Goal: Task Accomplishment & Management: Use online tool/utility

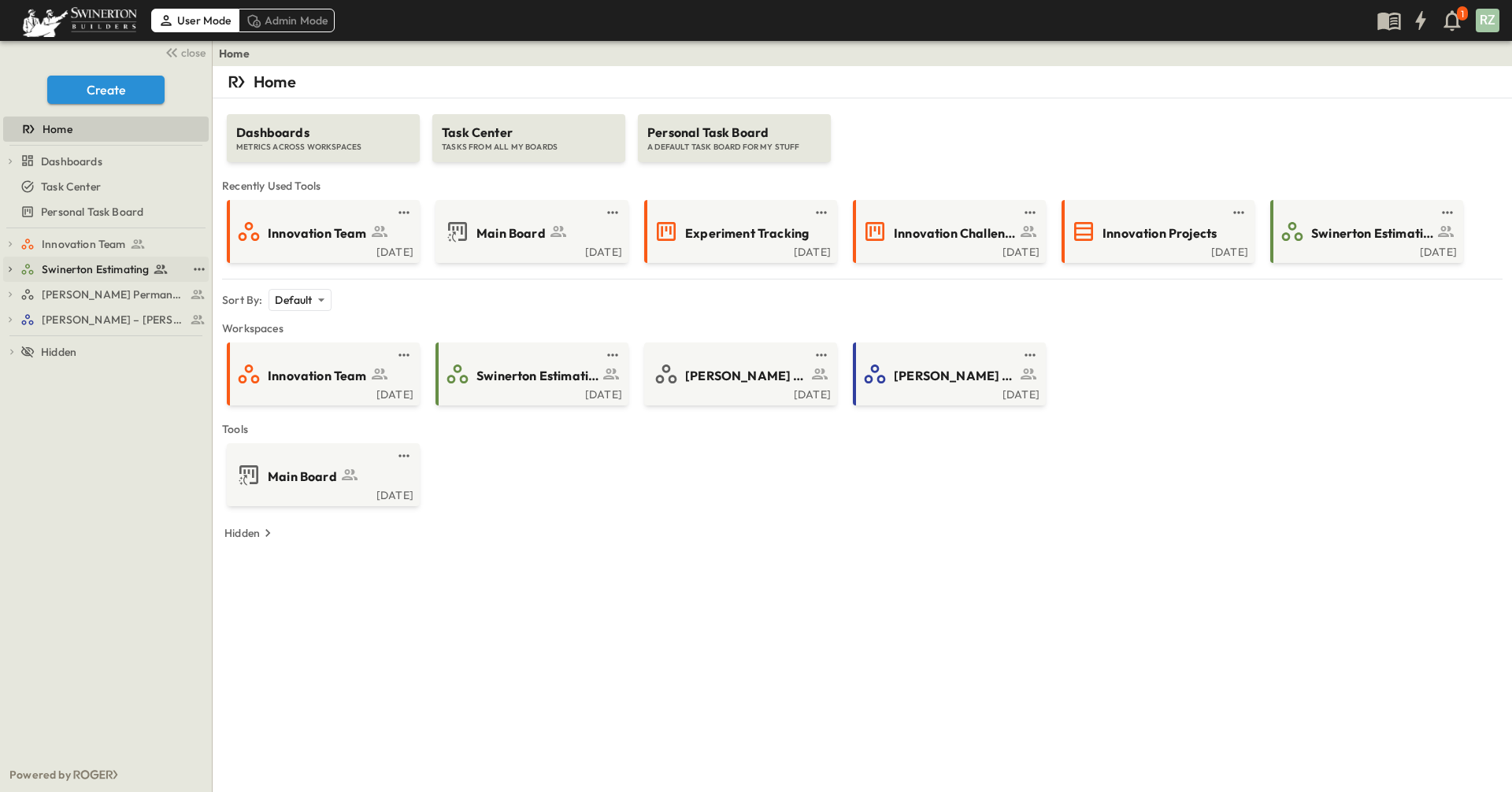
click at [10, 269] on icon "button" at bounding box center [10, 269] width 11 height 11
click at [81, 266] on span "Swinerton Estimating" at bounding box center [95, 269] width 107 height 16
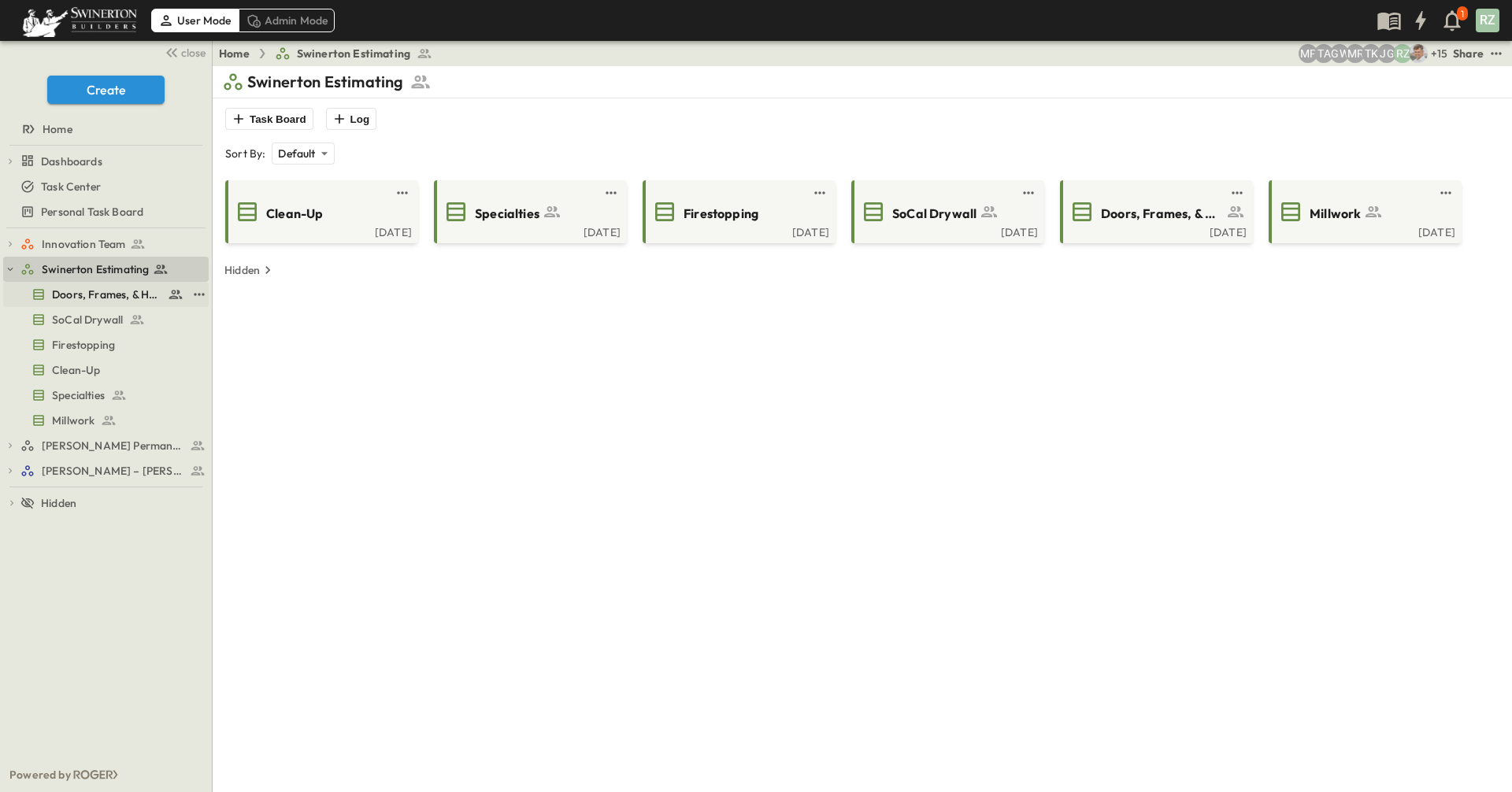
click at [121, 289] on span "Doors, Frames, & Hardware" at bounding box center [106, 294] width 110 height 16
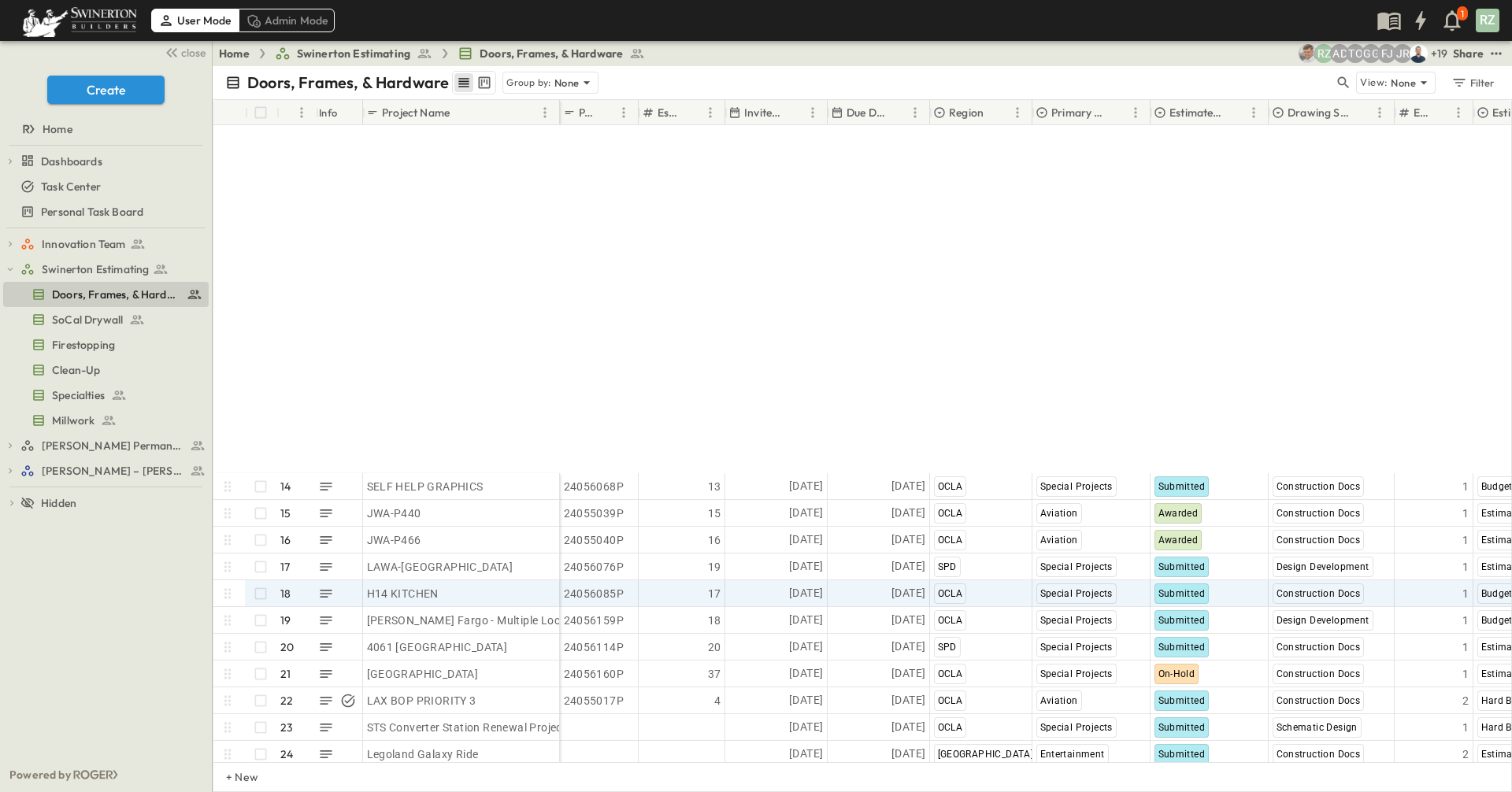
scroll to position [472, 0]
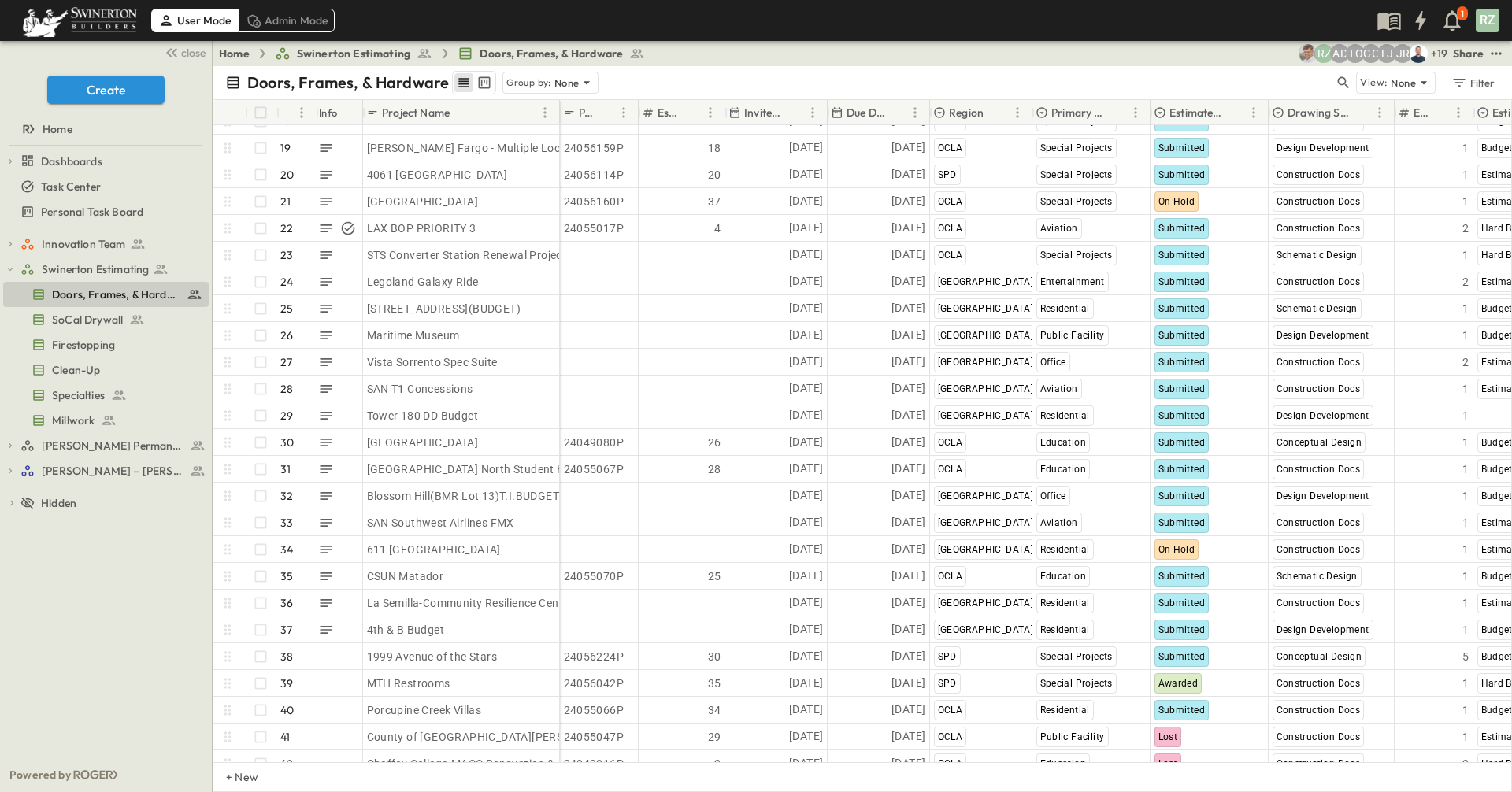
drag, startPoint x: 1511, startPoint y: 223, endPoint x: 1511, endPoint y: 351, distance: 128.0
click at [1195, 351] on div "# Info Project Name P-Code Estimate Number Invite Date Due Date Region Primary …" at bounding box center [862, 430] width 1299 height 663
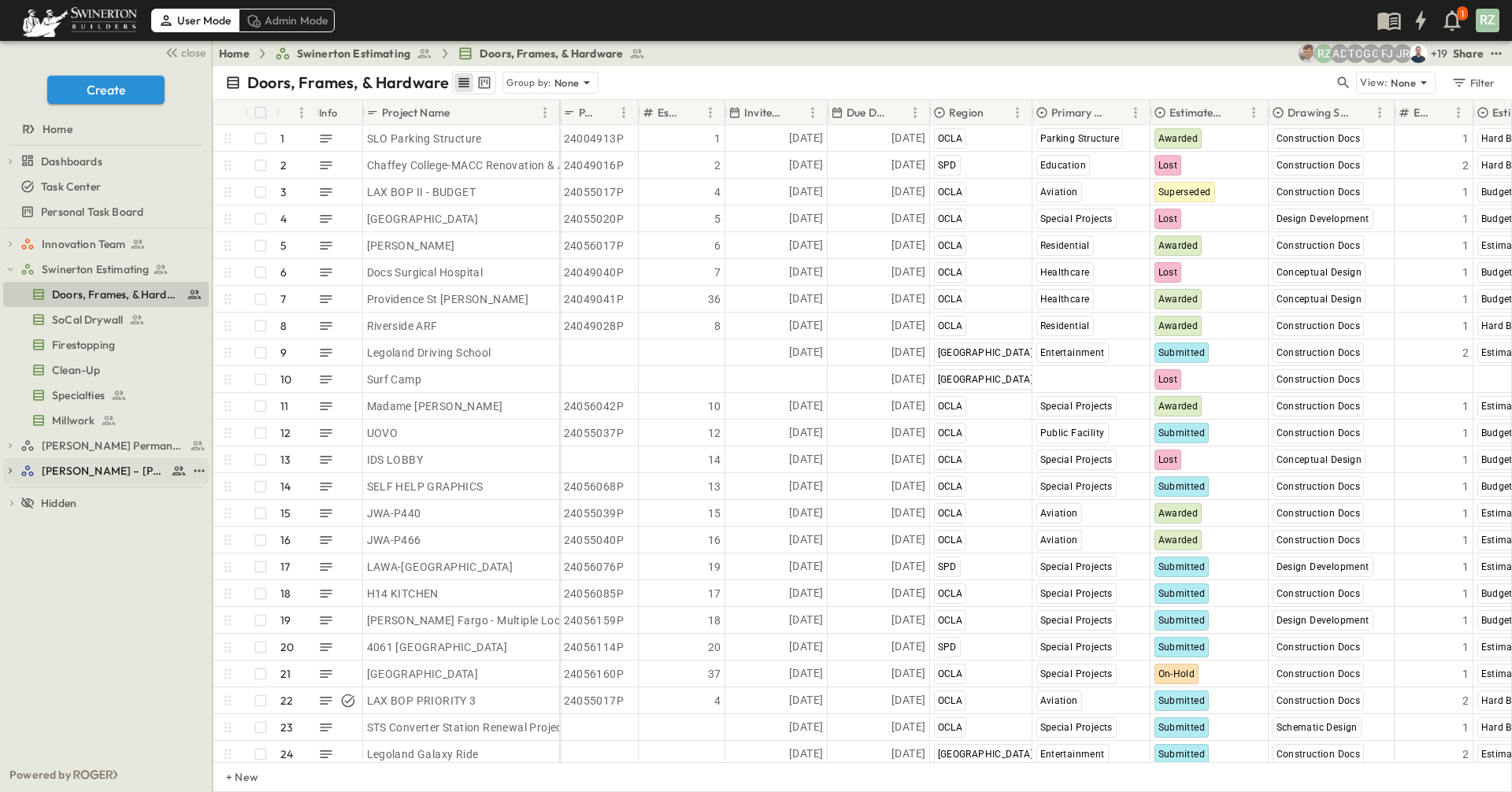
click at [67, 472] on span "[PERSON_NAME] – [PERSON_NAME][GEOGRAPHIC_DATA]" at bounding box center [104, 471] width 125 height 16
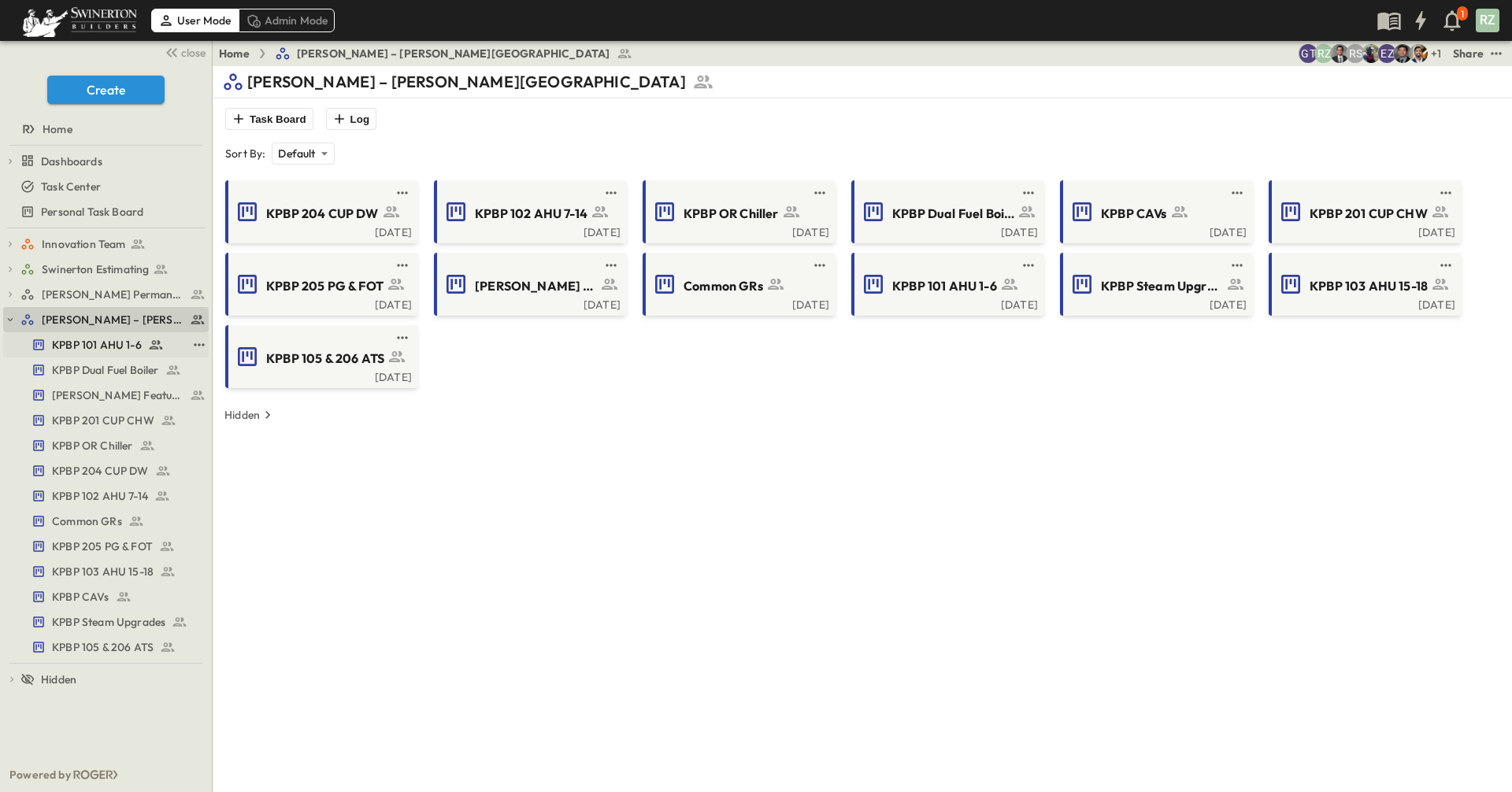
click at [78, 345] on span "KPBP 101 AHU 1-6" at bounding box center [96, 345] width 89 height 16
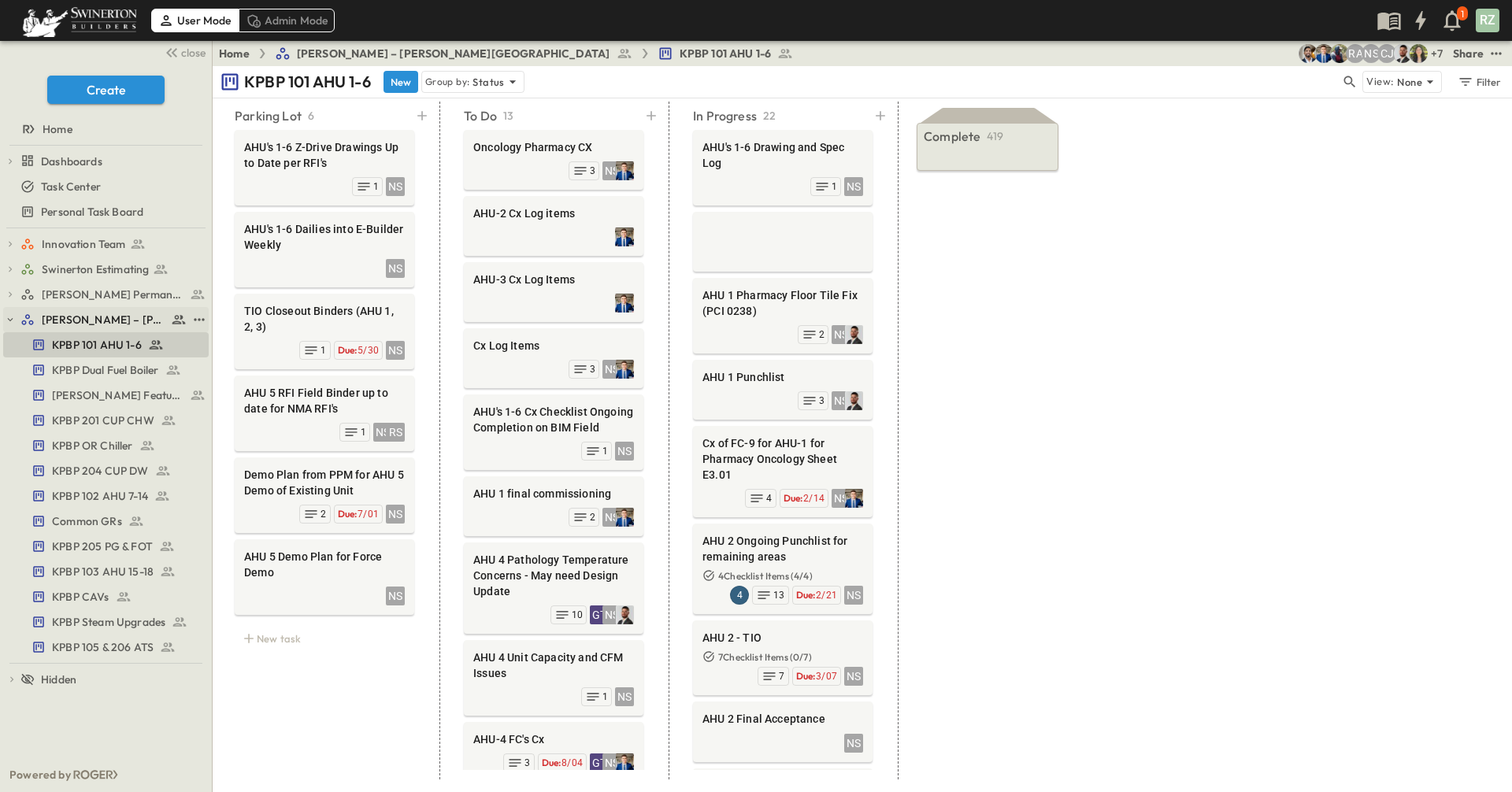
click at [18, 319] on div "[PERSON_NAME] – [PERSON_NAME][GEOGRAPHIC_DATA]" at bounding box center [106, 320] width 206 height 25
click at [18, 312] on div "[PERSON_NAME] – [PERSON_NAME][GEOGRAPHIC_DATA]" at bounding box center [106, 320] width 206 height 25
click at [13, 322] on icon "button" at bounding box center [10, 320] width 11 height 11
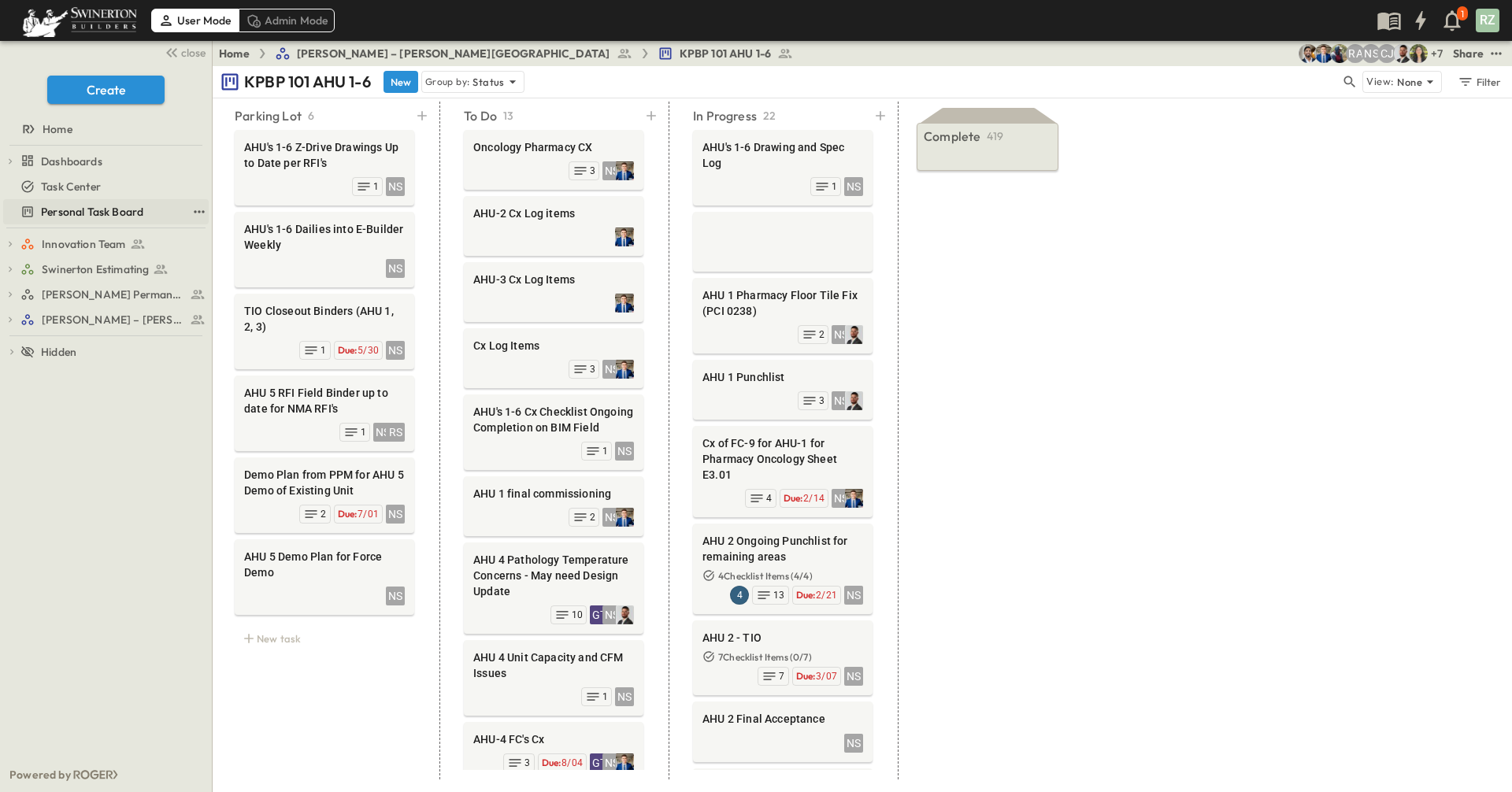
click at [66, 208] on span "Personal Task Board" at bounding box center [92, 212] width 102 height 16
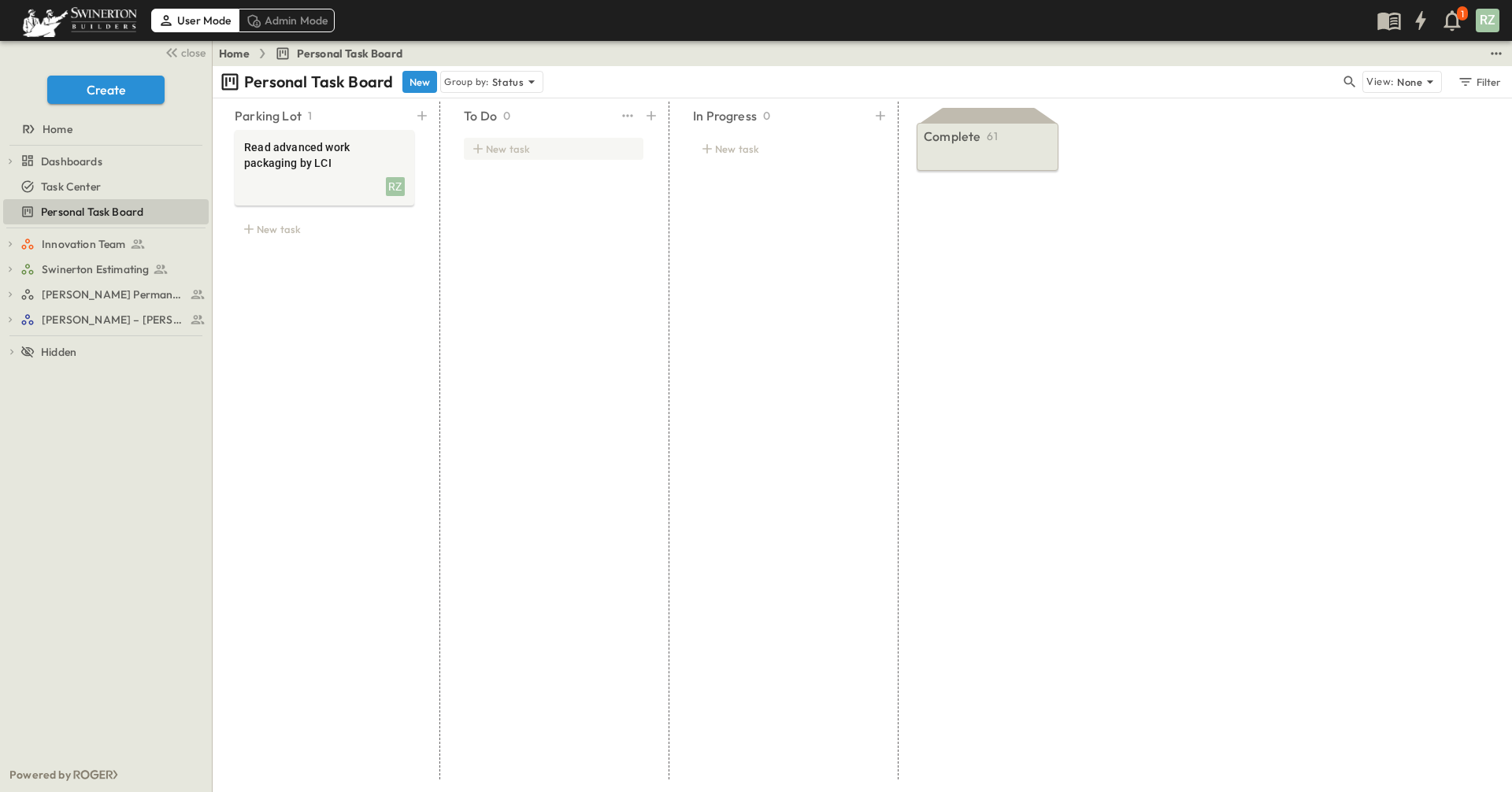
click at [564, 155] on div "New task" at bounding box center [554, 149] width 217 height 44
click at [571, 149] on div "New task" at bounding box center [553, 148] width 180 height 22
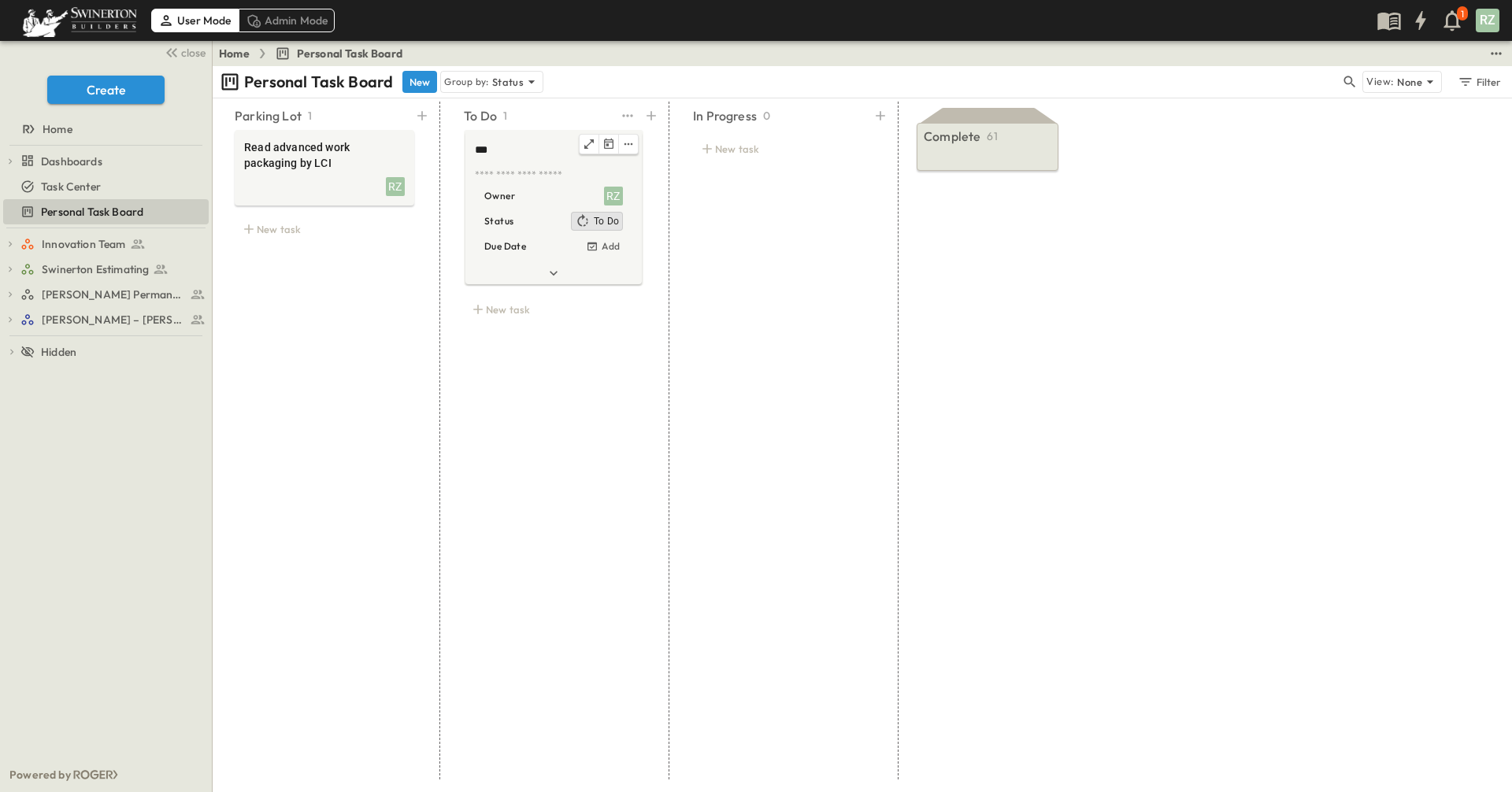
type textarea "****"
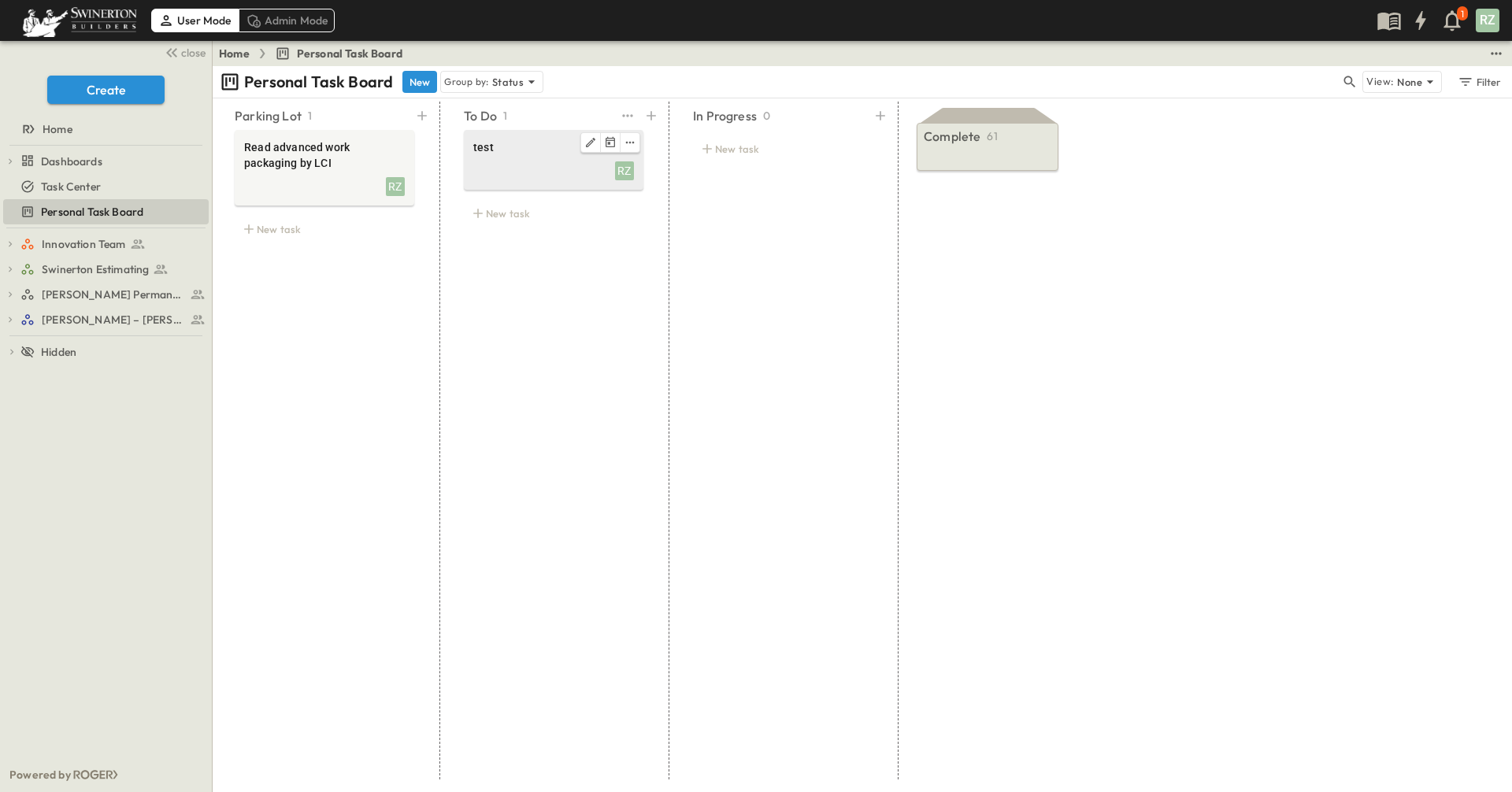
click at [580, 137] on div at bounding box center [553, 142] width 160 height 20
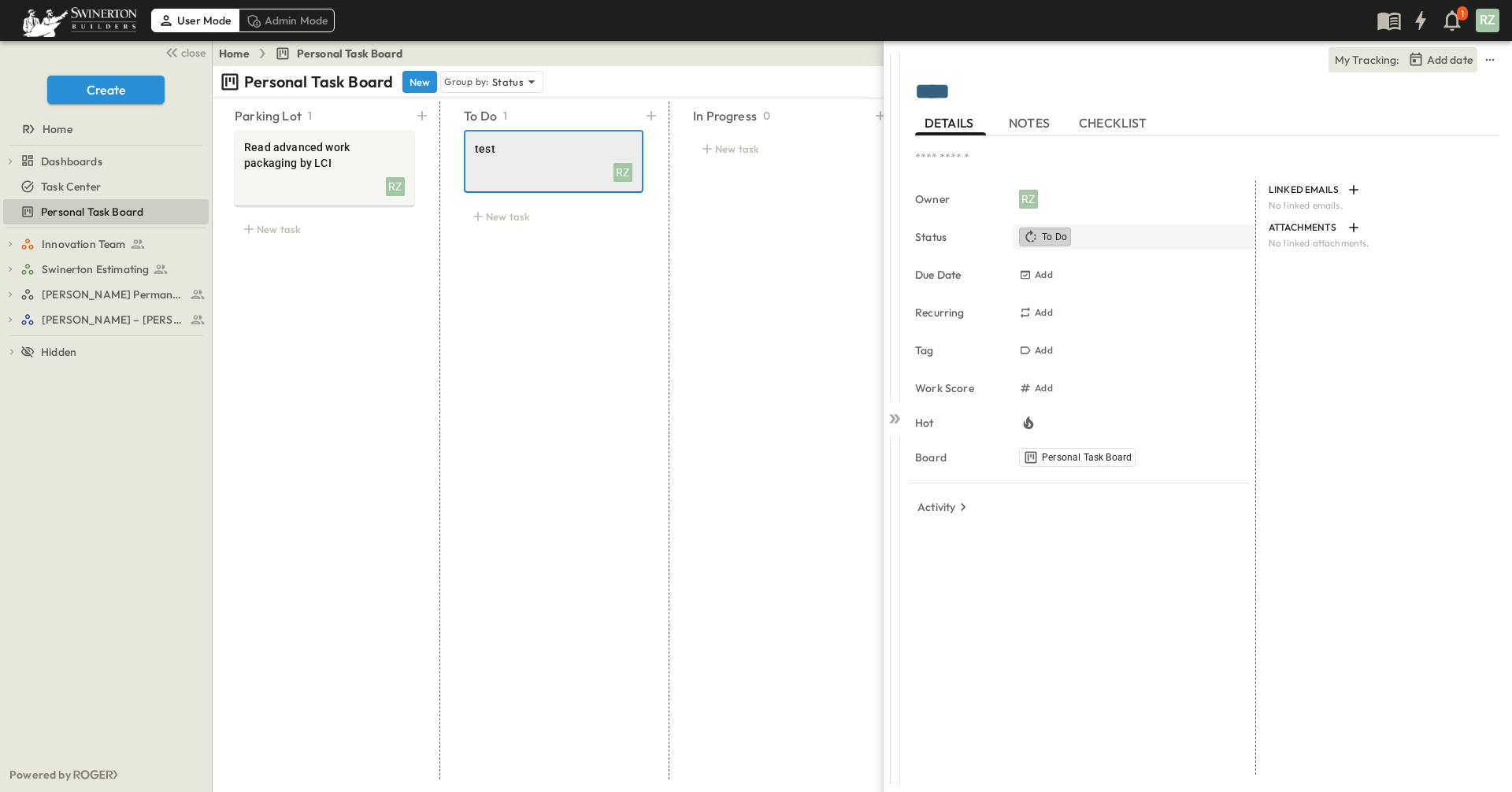
click at [1051, 242] on span "To Do" at bounding box center [1054, 237] width 25 height 12
click at [1078, 562] on div "Owner RZ Status To Do Due Date Add Recurring Add Tag Add Work Score Add Hot Boa…" at bounding box center [1085, 477] width 341 height 595
click at [1048, 279] on h6 "Add" at bounding box center [1043, 275] width 18 height 12
drag, startPoint x: 954, startPoint y: 562, endPoint x: 979, endPoint y: 418, distance: 146.2
click at [954, 556] on div "Owner RZ Status To Do Due Date Add Recurring Add Tag Add Work Score Add Hot Boa…" at bounding box center [1085, 477] width 341 height 595
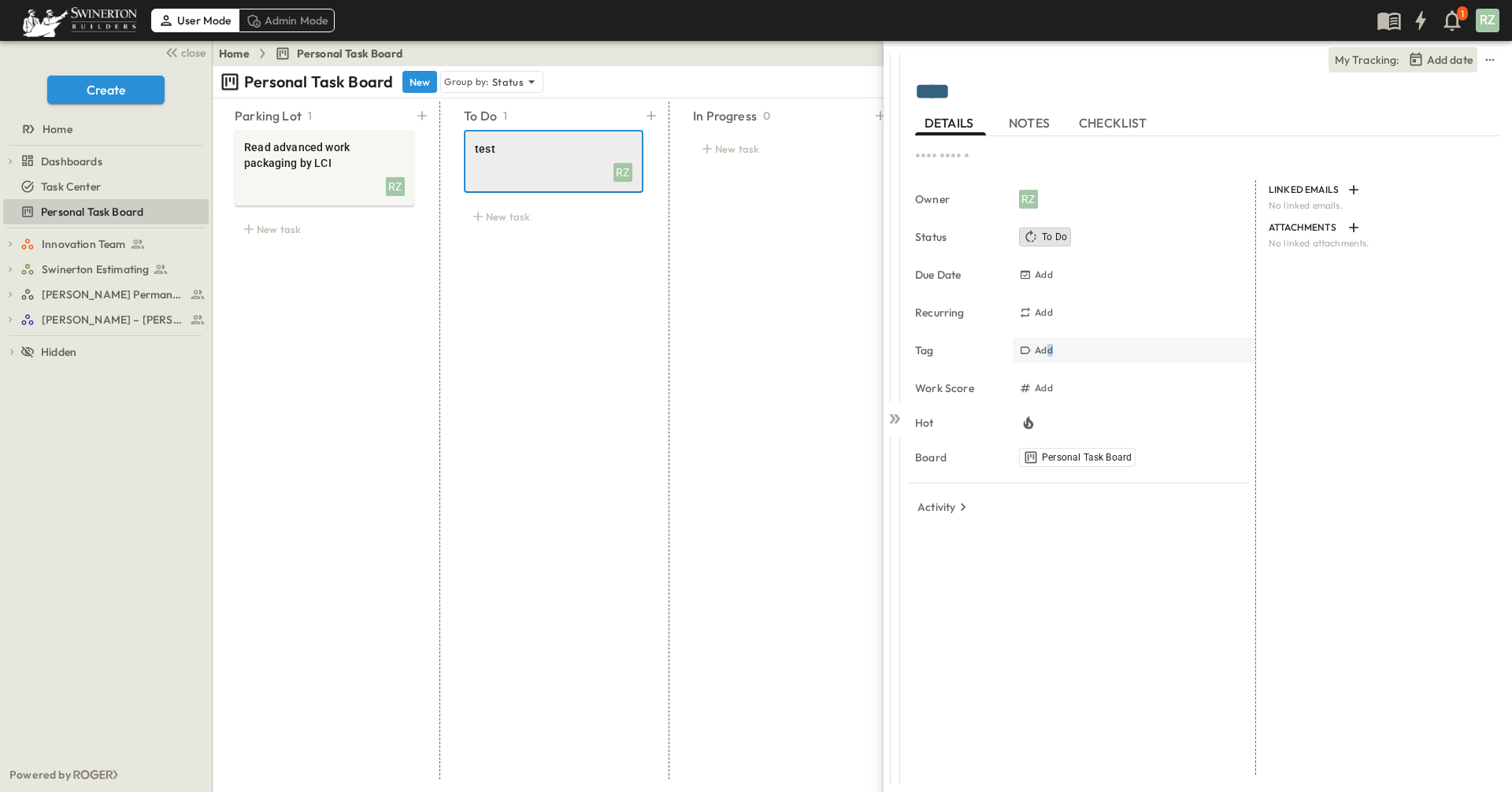
click at [1050, 349] on h6 "Add" at bounding box center [1043, 350] width 18 height 12
drag, startPoint x: 1090, startPoint y: 607, endPoint x: 1095, endPoint y: 597, distance: 11.2
click at [1090, 605] on div "Owner RZ Status To Do Due Date Add Recurring Add Tag Add Work Score Add Hot Boa…" at bounding box center [1085, 477] width 341 height 595
click at [1063, 388] on div "Add" at bounding box center [1134, 388] width 237 height 19
click at [1041, 608] on div "Owner RZ Status To Do Due Date Add Recurring Add Tag Add Work Score Add Hot Boa…" at bounding box center [1085, 477] width 341 height 595
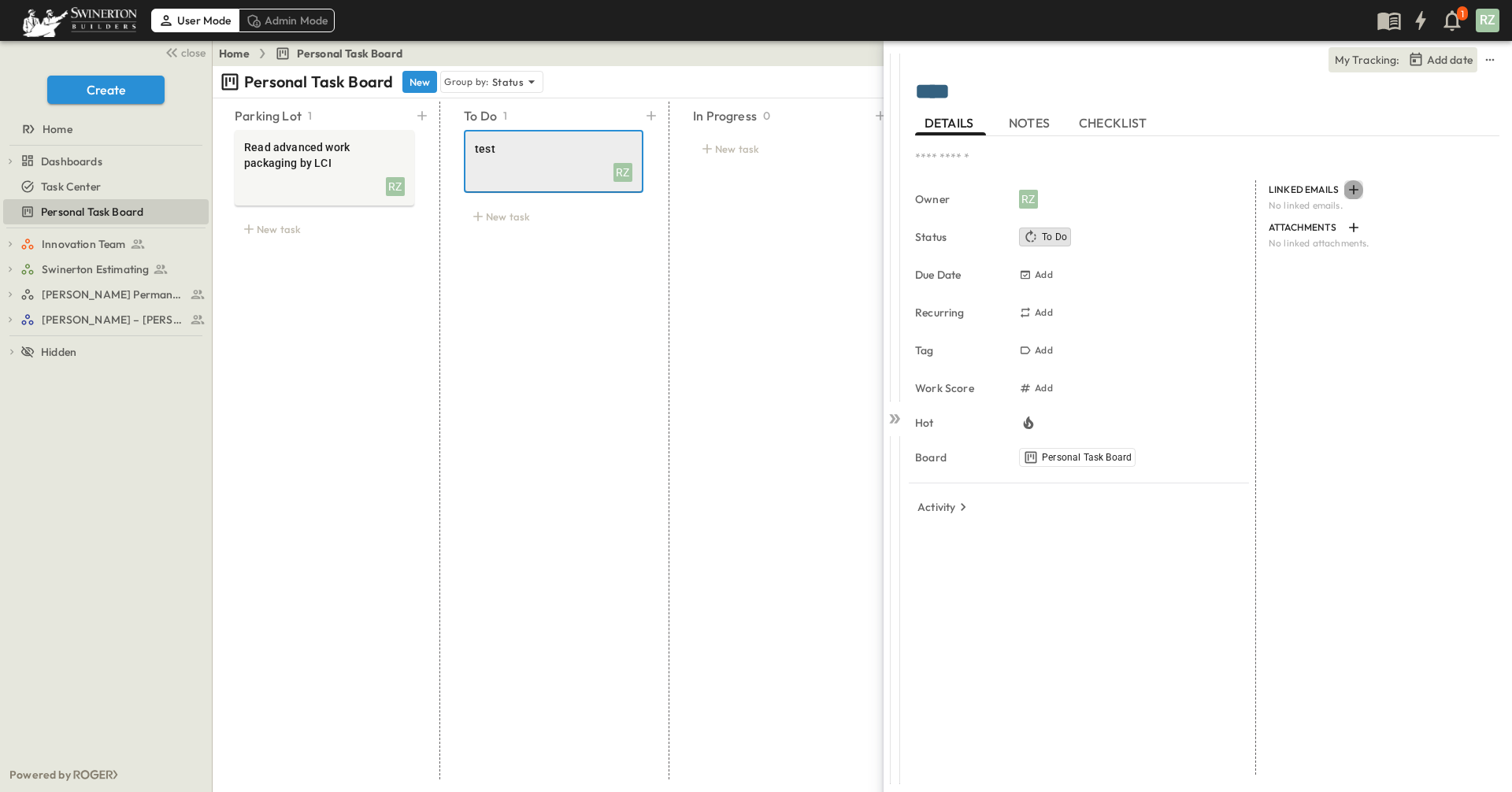
click at [1195, 190] on icon "button" at bounding box center [1353, 189] width 10 height 10
drag, startPoint x: 1312, startPoint y: 362, endPoint x: 1320, endPoint y: 292, distance: 70.5
click at [1195, 352] on div "LINKED EMAILS No linked emails. ATTACHMENTS No linked attachments." at bounding box center [1378, 477] width 244 height 595
click at [580, 159] on div "RZ" at bounding box center [554, 170] width 158 height 22
click at [8, 242] on icon "button" at bounding box center [10, 244] width 11 height 11
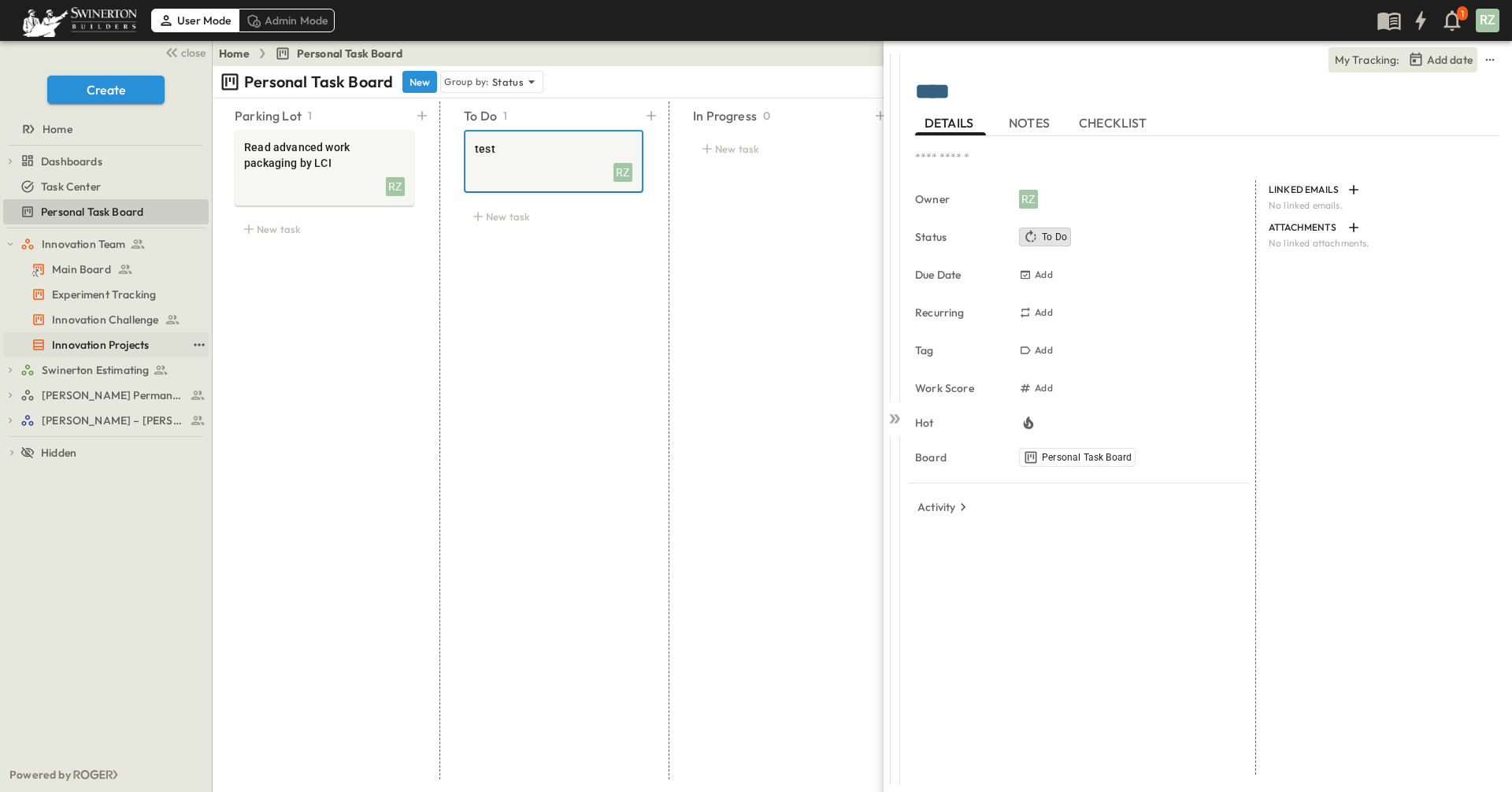
click at [89, 341] on span "Innovation Projects" at bounding box center [100, 345] width 97 height 16
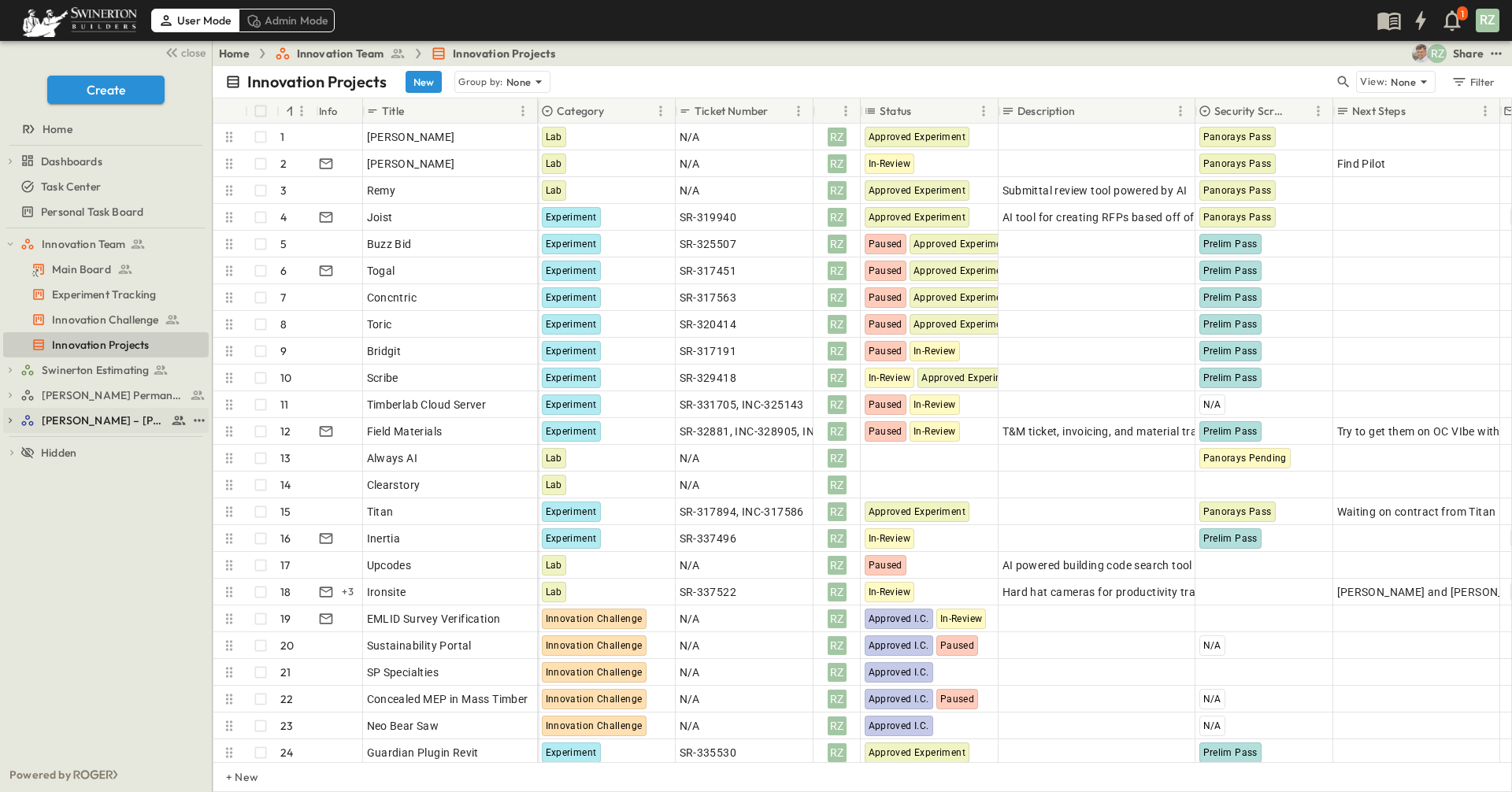
click at [35, 416] on div "[PERSON_NAME] – [PERSON_NAME][GEOGRAPHIC_DATA]" at bounding box center [103, 421] width 166 height 16
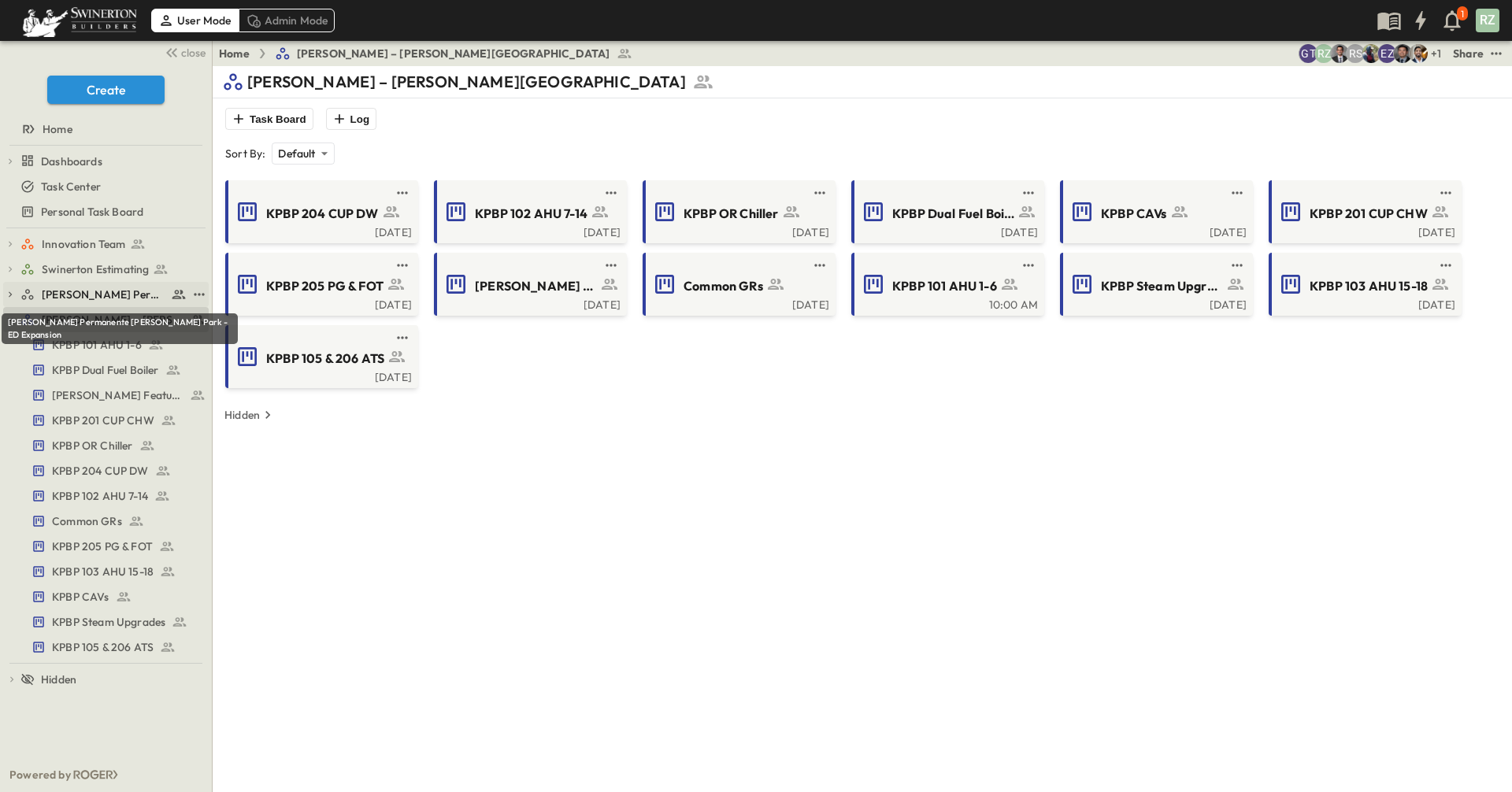
click at [71, 292] on span "[PERSON_NAME] Permanente [PERSON_NAME] Park - ED Expansion" at bounding box center [104, 294] width 125 height 16
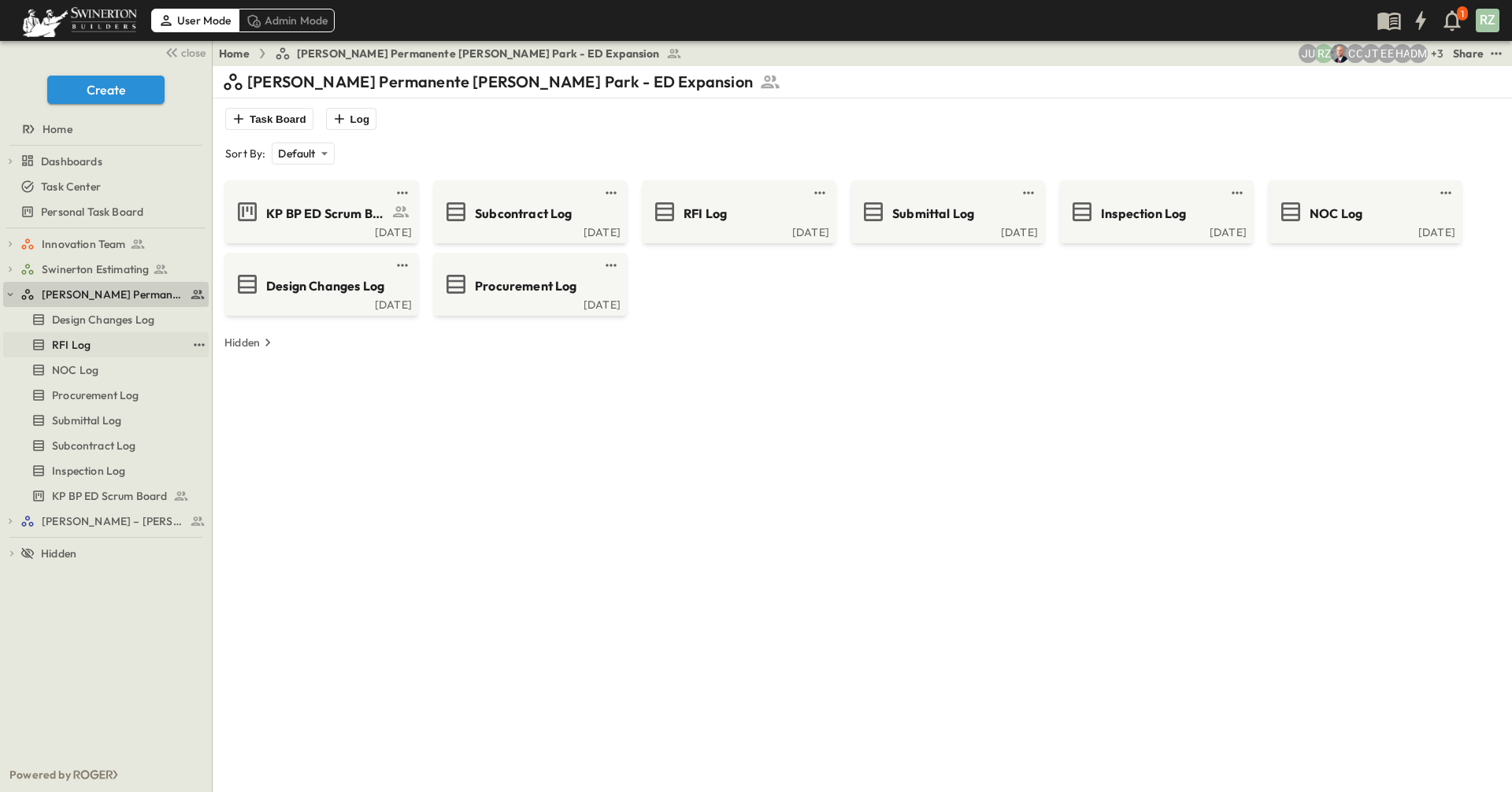
click at [101, 348] on div "RFI Log" at bounding box center [109, 345] width 155 height 16
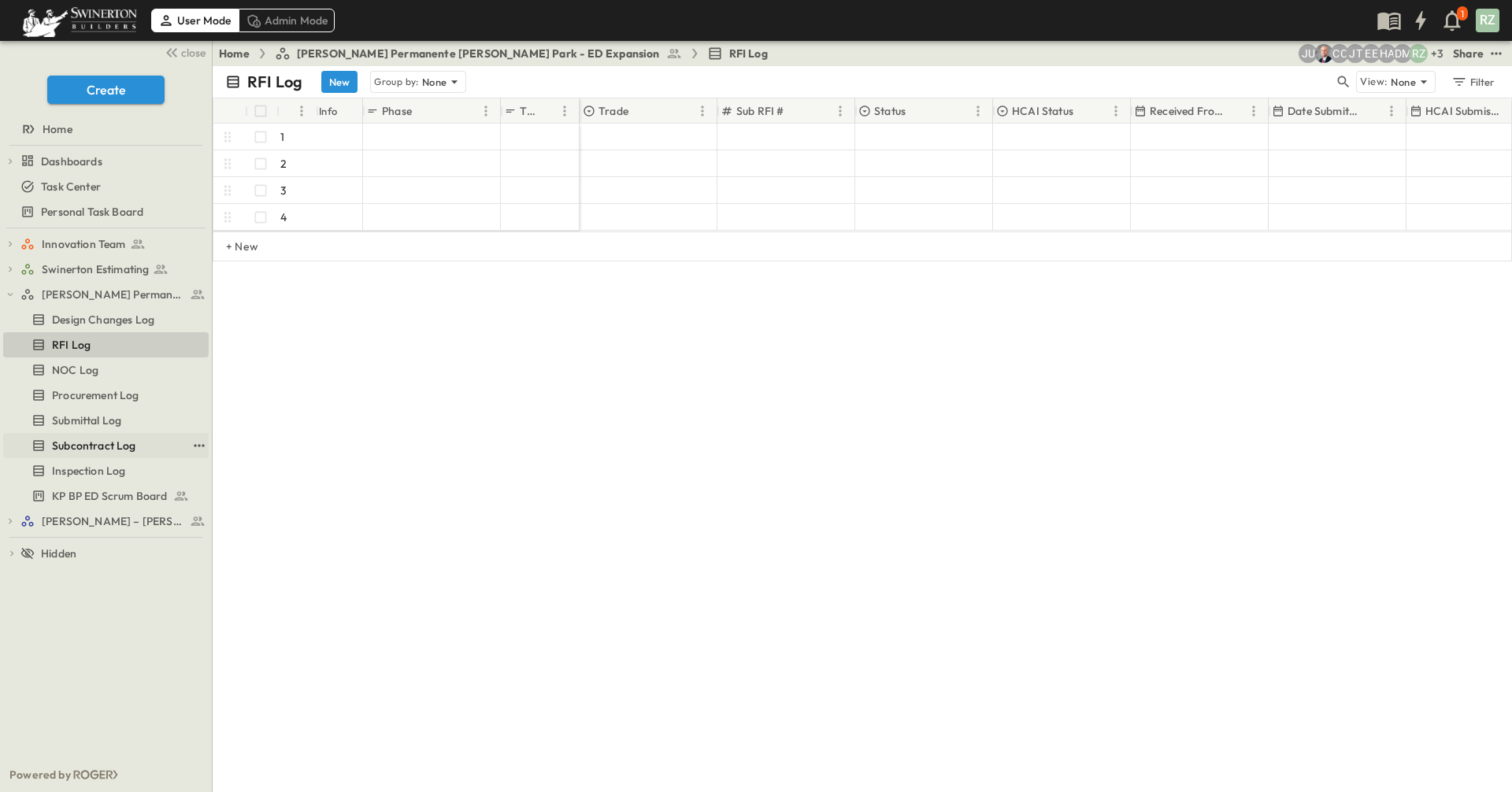
click at [108, 436] on link "Subcontract Log" at bounding box center [95, 445] width 183 height 22
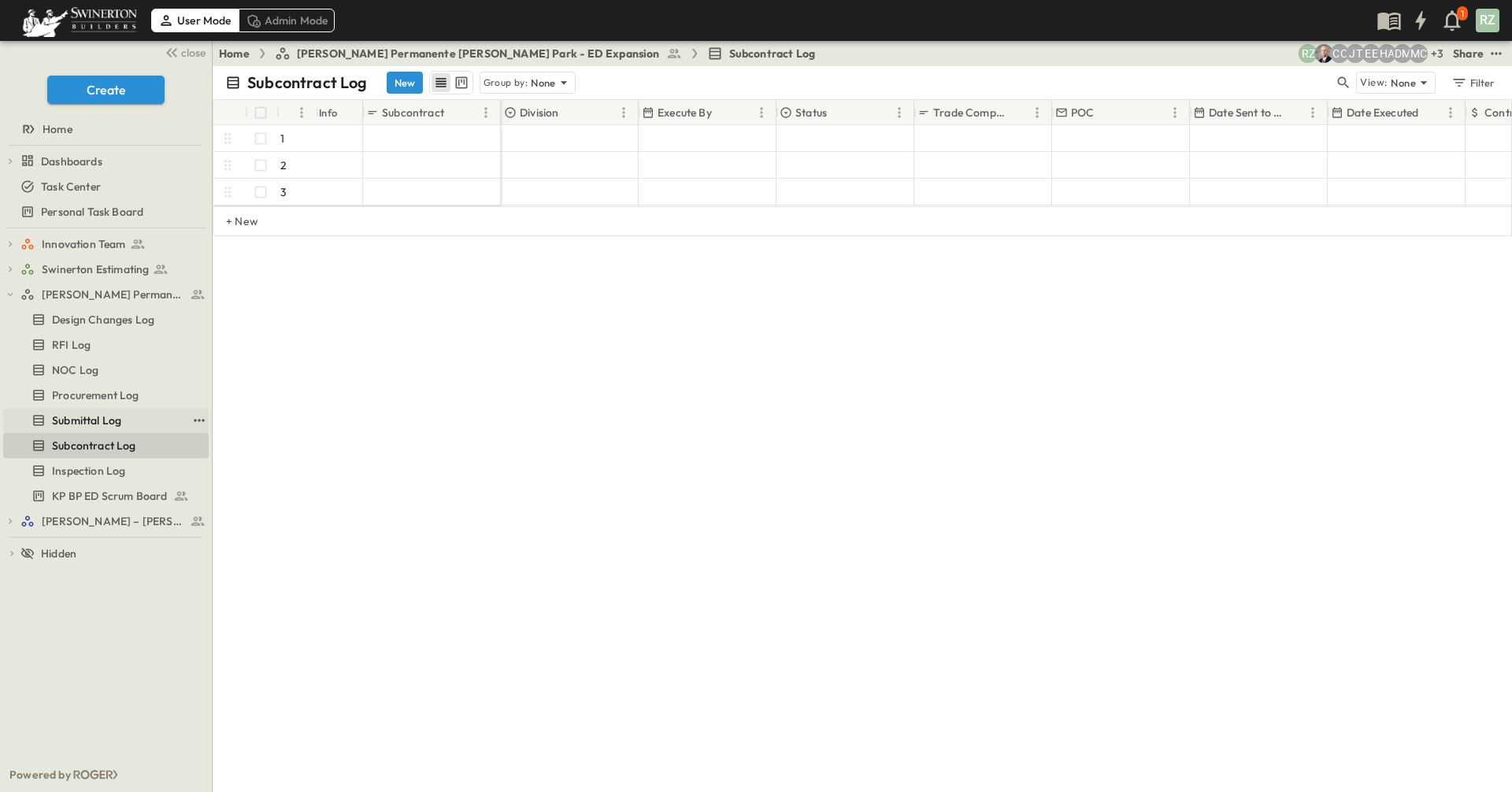
click at [107, 424] on span "Submittal Log" at bounding box center [86, 421] width 69 height 16
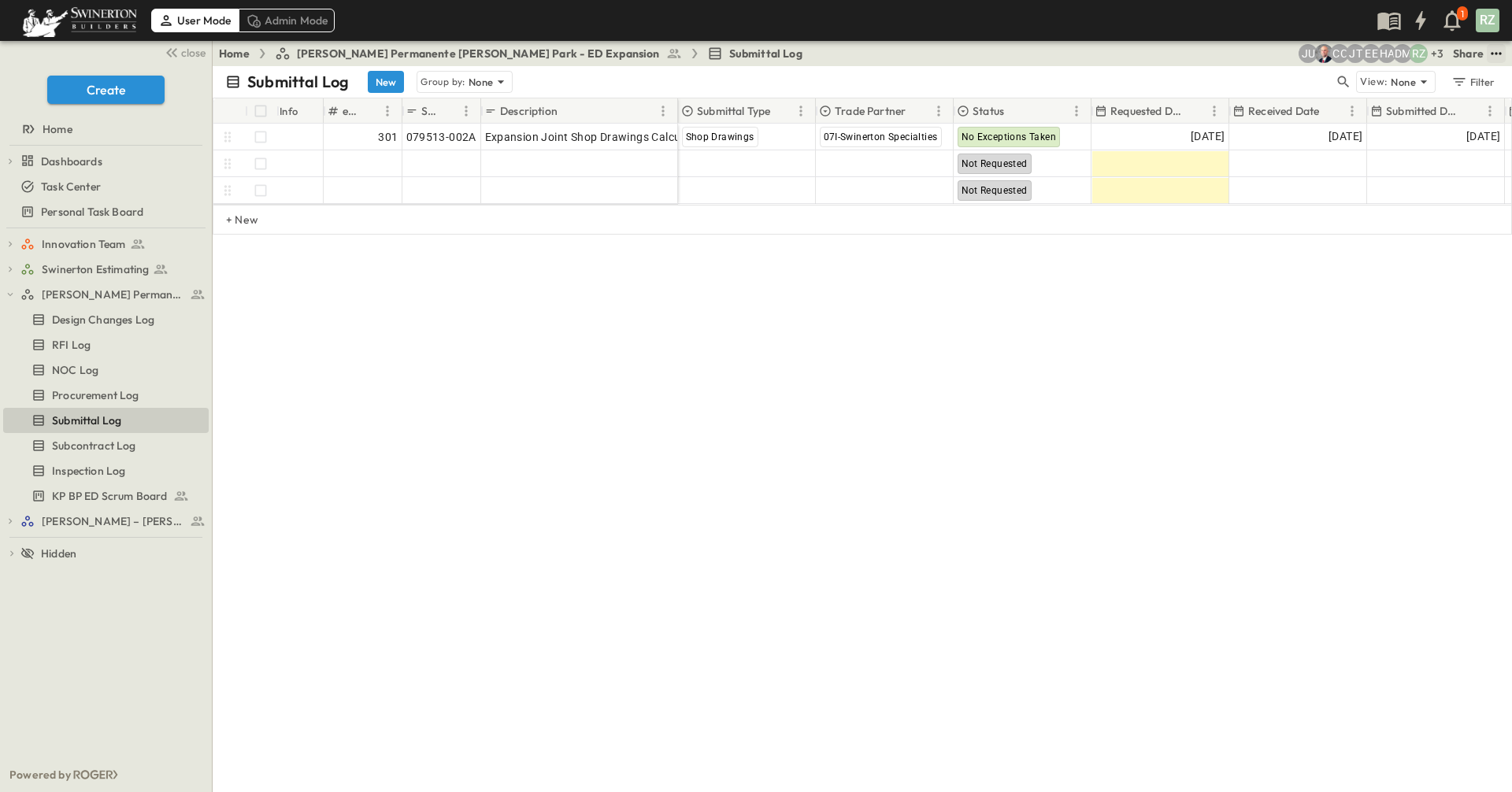
click at [1195, 53] on icon "test" at bounding box center [1496, 53] width 11 height 3
drag, startPoint x: 979, startPoint y: 423, endPoint x: 938, endPoint y: 421, distance: 41.0
click at [977, 421] on div "Submittal Log New Group by: None View: None Filter Info e-Builder # Submittal #…" at bounding box center [862, 429] width 1299 height 726
click at [71, 131] on span "Home" at bounding box center [58, 129] width 30 height 16
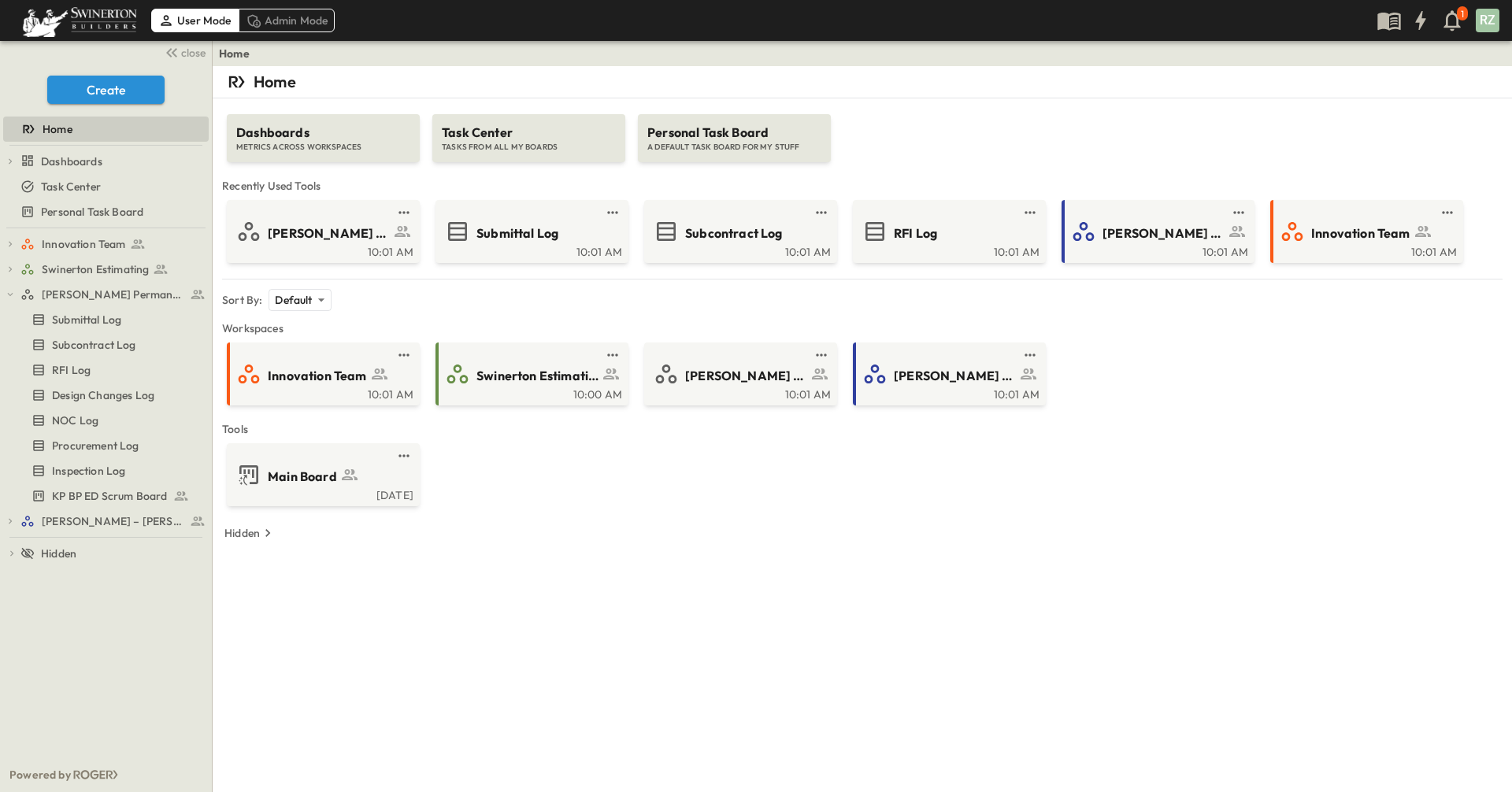
click at [877, 578] on div "Home Dashboards METRICS ACROSS WORKSPACES Task Center TASKS FROM ALL MY BOARDS …" at bounding box center [862, 463] width 1299 height 792
drag, startPoint x: 877, startPoint y: 578, endPoint x: 694, endPoint y: 580, distance: 183.0
click at [694, 580] on div "Home Dashboards METRICS ACROSS WORKSPACES Task Center TASKS FROM ALL MY BOARDS …" at bounding box center [862, 463] width 1299 height 792
click at [295, 22] on div "Admin Mode" at bounding box center [286, 20] width 97 height 24
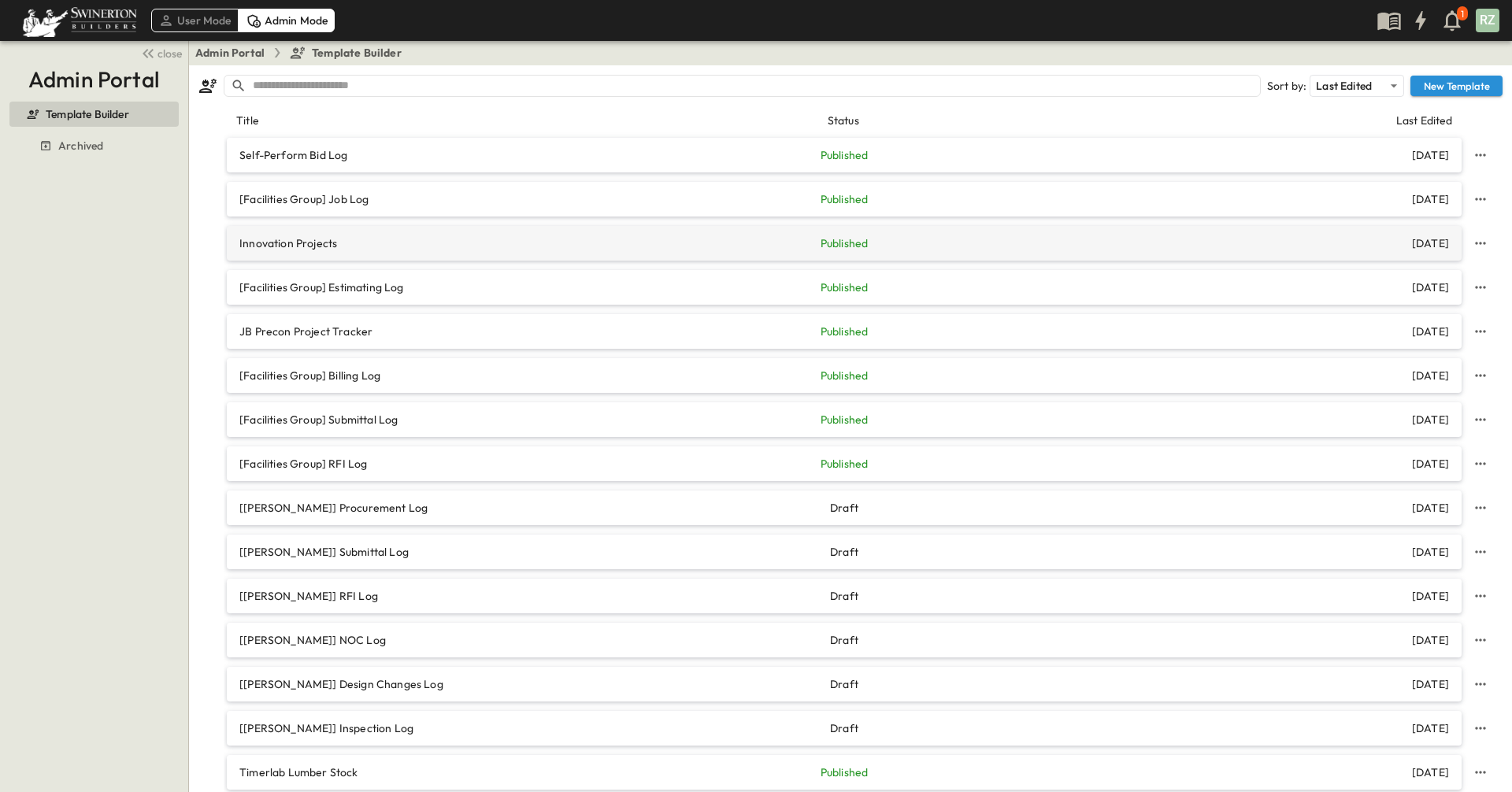
click at [450, 247] on p "Innovation Projects" at bounding box center [441, 244] width 403 height 16
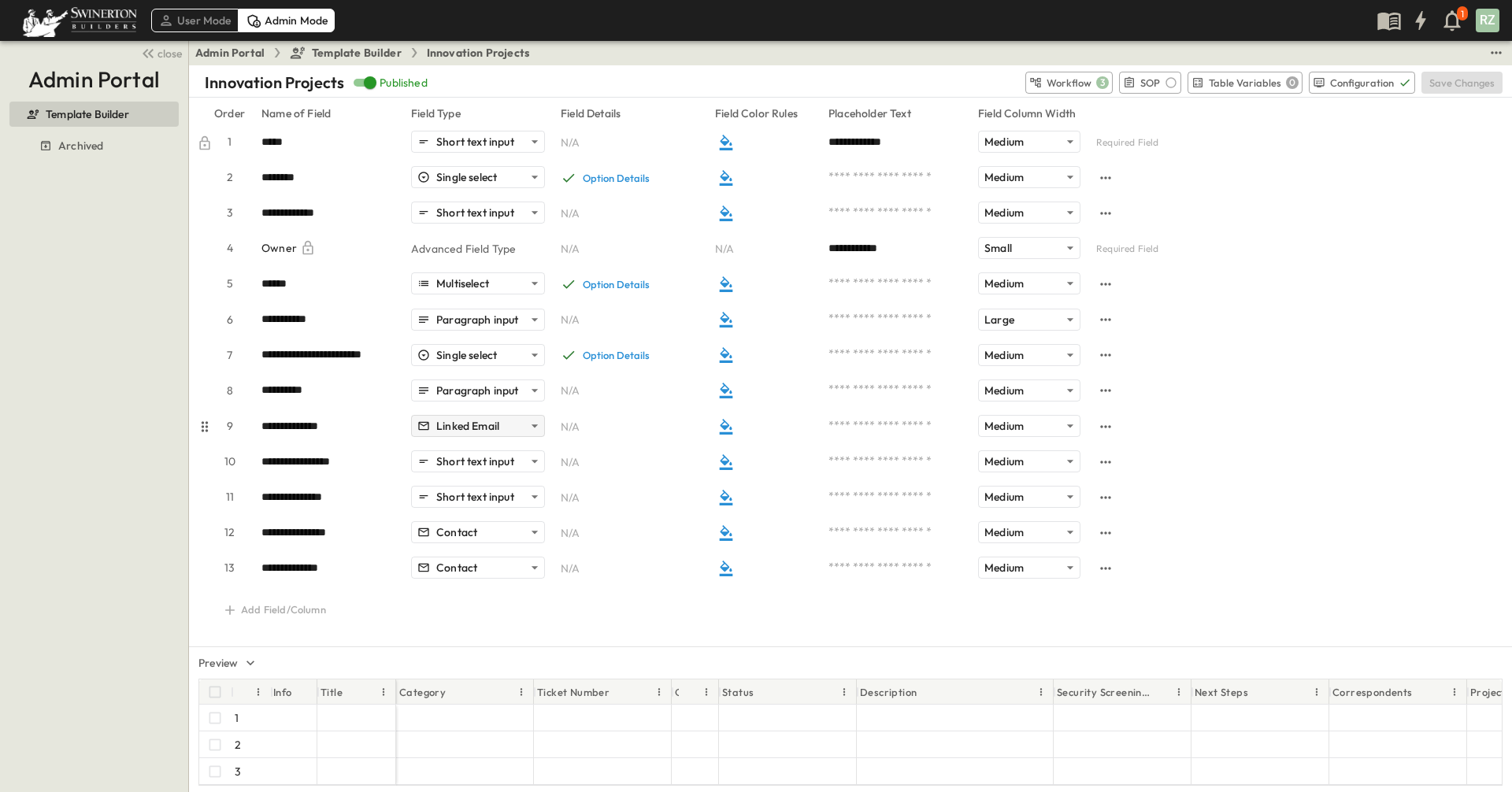
click at [512, 430] on body "**********" at bounding box center [756, 396] width 1512 height 792
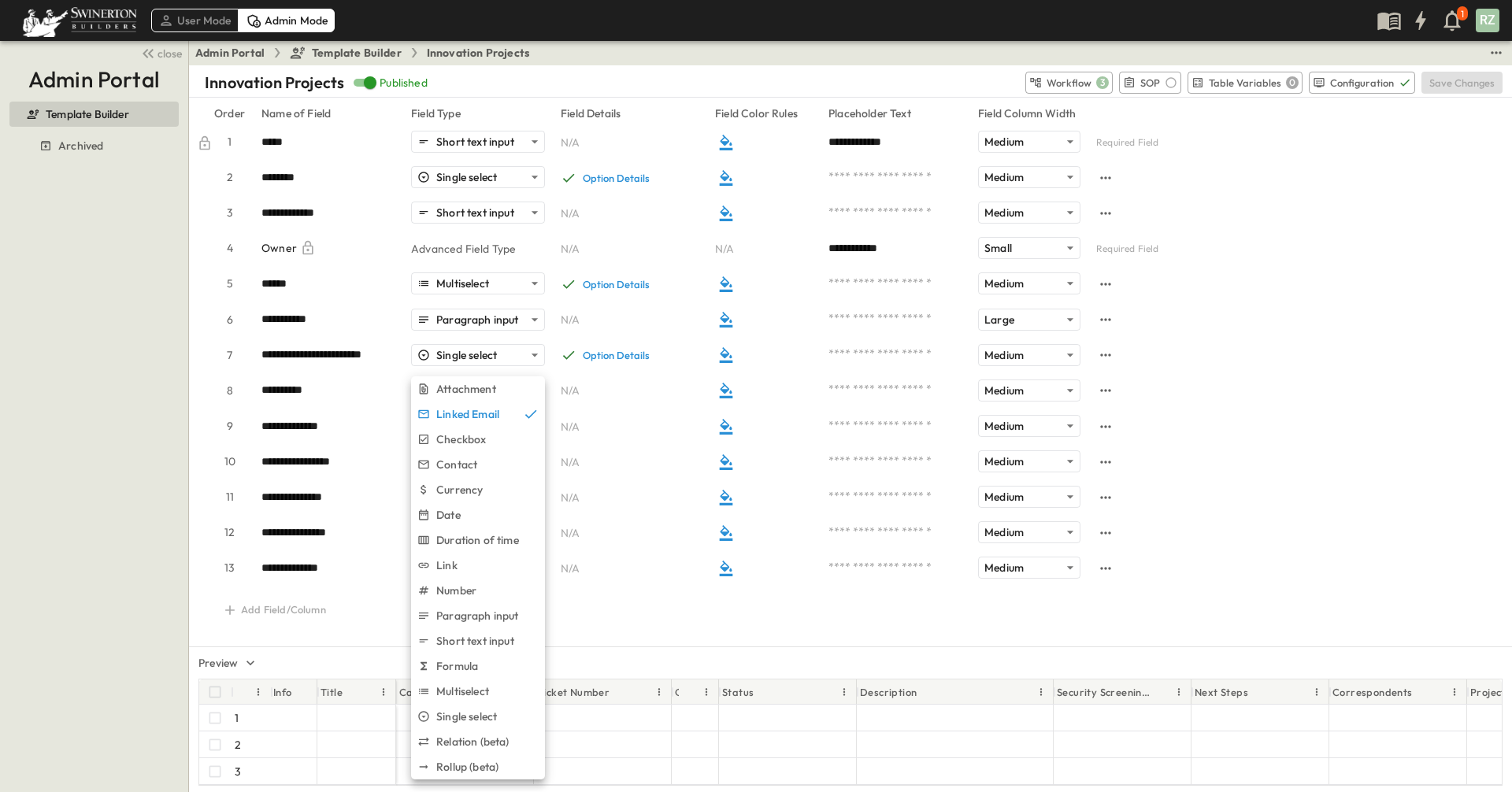
click at [52, 506] on div at bounding box center [756, 396] width 1512 height 792
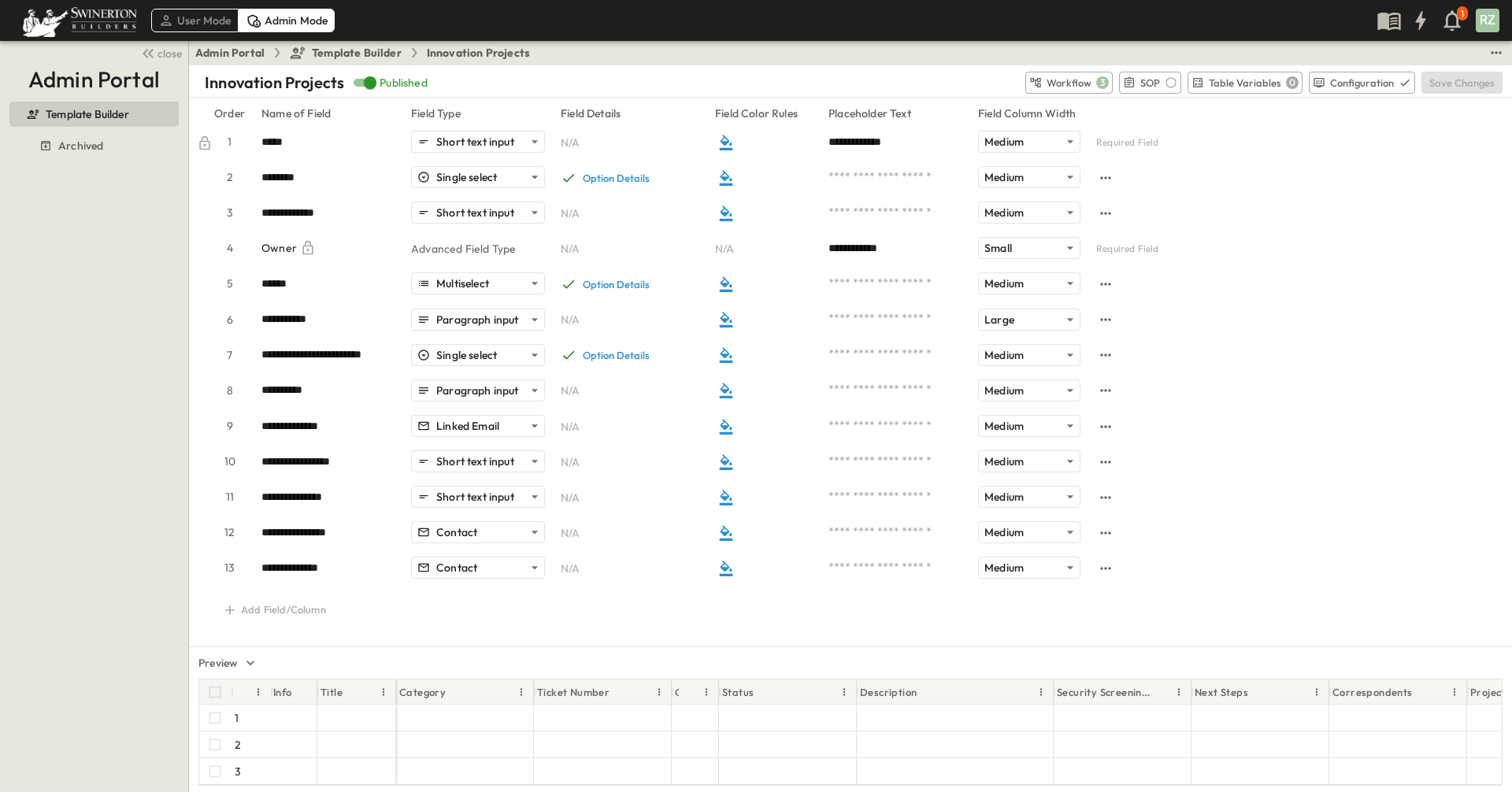
click at [103, 237] on div "Template Builder Archived" at bounding box center [94, 444] width 169 height 697
drag, startPoint x: 103, startPoint y: 237, endPoint x: 79, endPoint y: 194, distance: 49.2
click at [79, 194] on div "Template Builder Archived" at bounding box center [94, 444] width 169 height 697
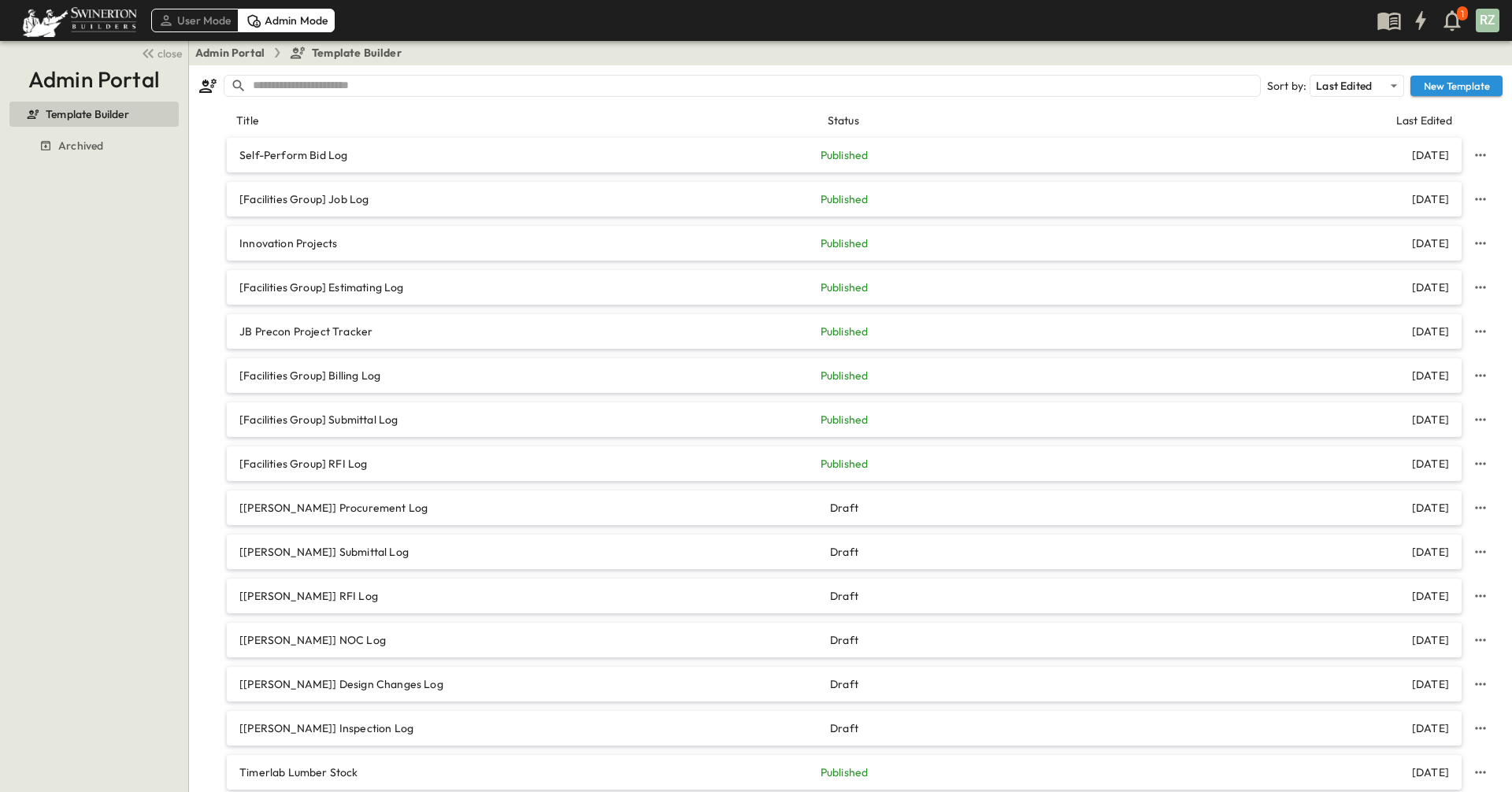
click at [181, 14] on div "User Mode" at bounding box center [195, 20] width 88 height 24
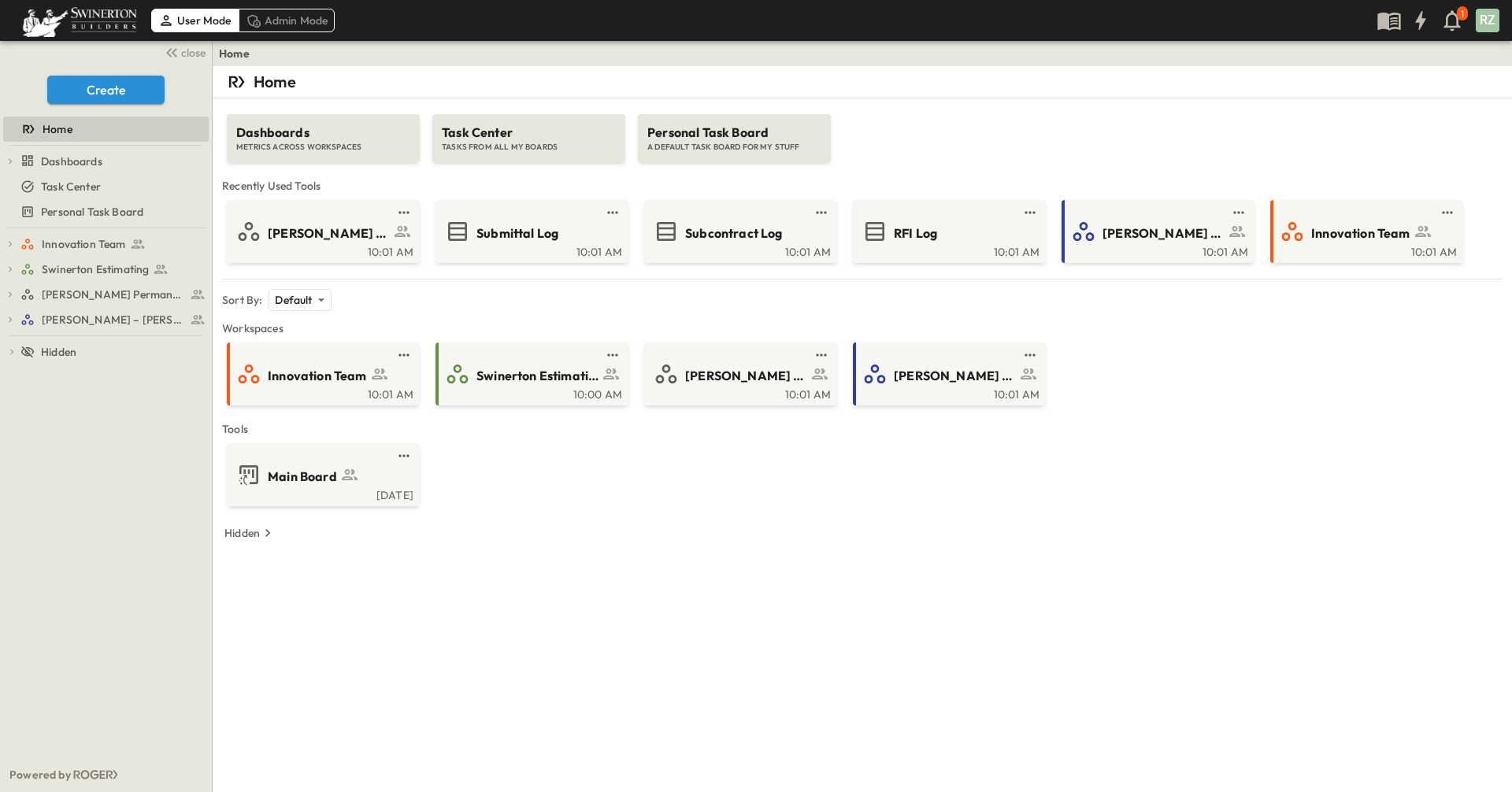
click at [139, 494] on div "Innovation Team Main Board Experiment Tracking Innovation Challenge Innovation …" at bounding box center [106, 493] width 212 height 529
drag, startPoint x: 135, startPoint y: 492, endPoint x: 80, endPoint y: 452, distance: 68.0
click at [80, 452] on div "Innovation Team Main Board Experiment Tracking Innovation Challenge Innovation …" at bounding box center [106, 493] width 212 height 529
click at [180, 565] on div "Innovation Team Main Board Experiment Tracking Innovation Challenge Innovation …" at bounding box center [106, 493] width 212 height 529
drag, startPoint x: 179, startPoint y: 564, endPoint x: 96, endPoint y: 529, distance: 90.1
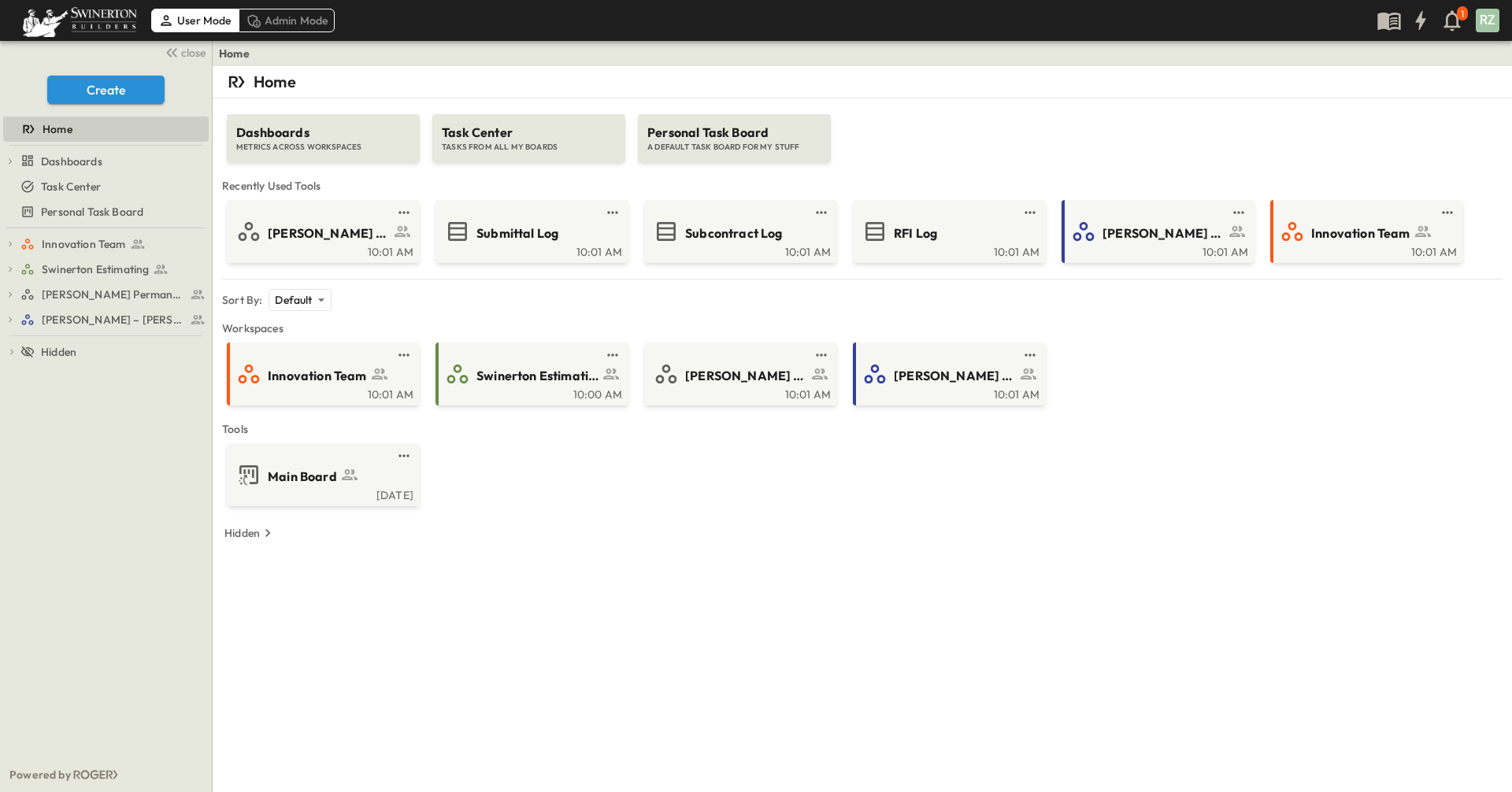
click at [96, 529] on div "Innovation Team Main Board Experiment Tracking Innovation Challenge Innovation …" at bounding box center [106, 493] width 212 height 529
click at [117, 554] on div "Innovation Team Main Board Experiment Tracking Innovation Challenge Innovation …" at bounding box center [106, 493] width 212 height 529
drag, startPoint x: 117, startPoint y: 554, endPoint x: 74, endPoint y: 470, distance: 94.4
click at [74, 470] on div "Innovation Team Main Board Experiment Tracking Innovation Challenge Innovation …" at bounding box center [106, 493] width 212 height 529
